Goal: Transaction & Acquisition: Subscribe to service/newsletter

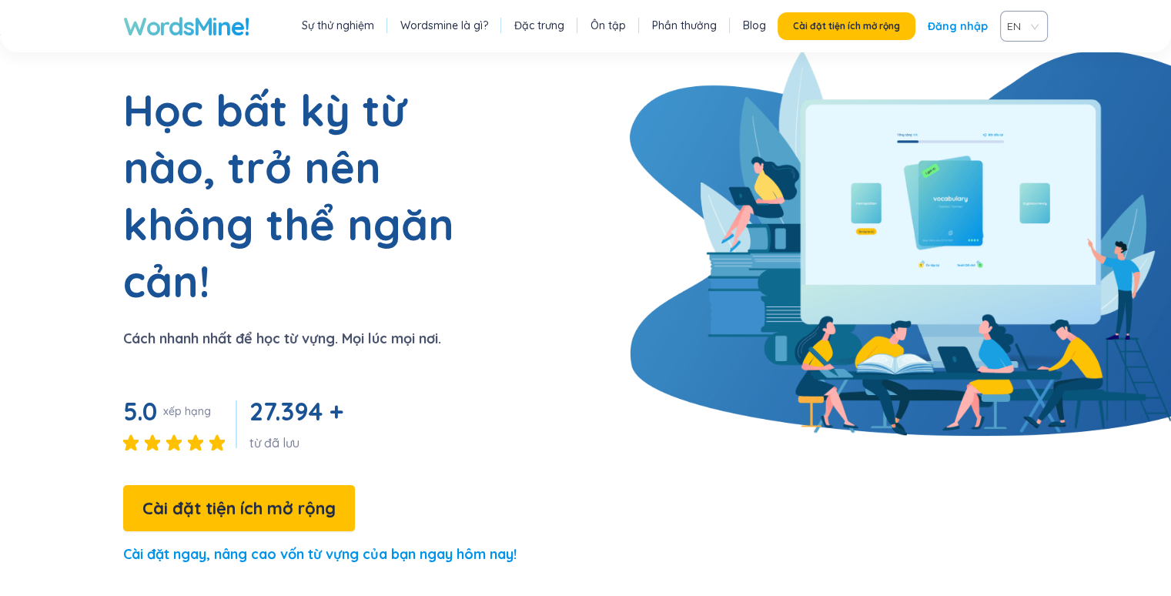
scroll to position [62, 0]
click at [967, 24] on font "Đăng nhập" at bounding box center [958, 26] width 60 height 14
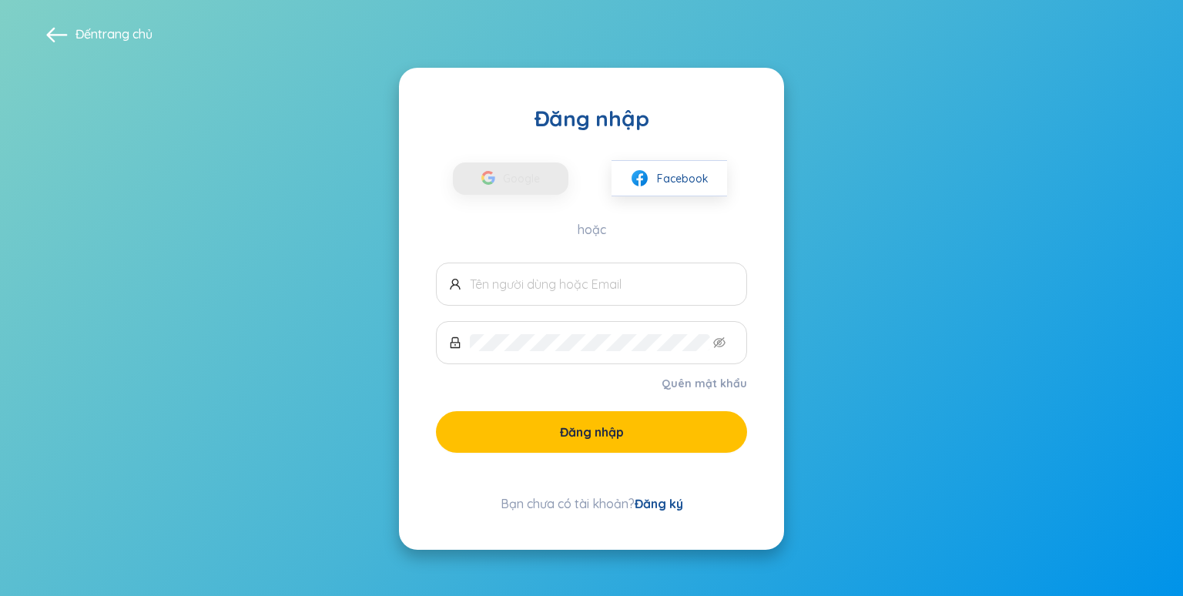
click at [670, 499] on font "Đăng ký" at bounding box center [658, 503] width 49 height 15
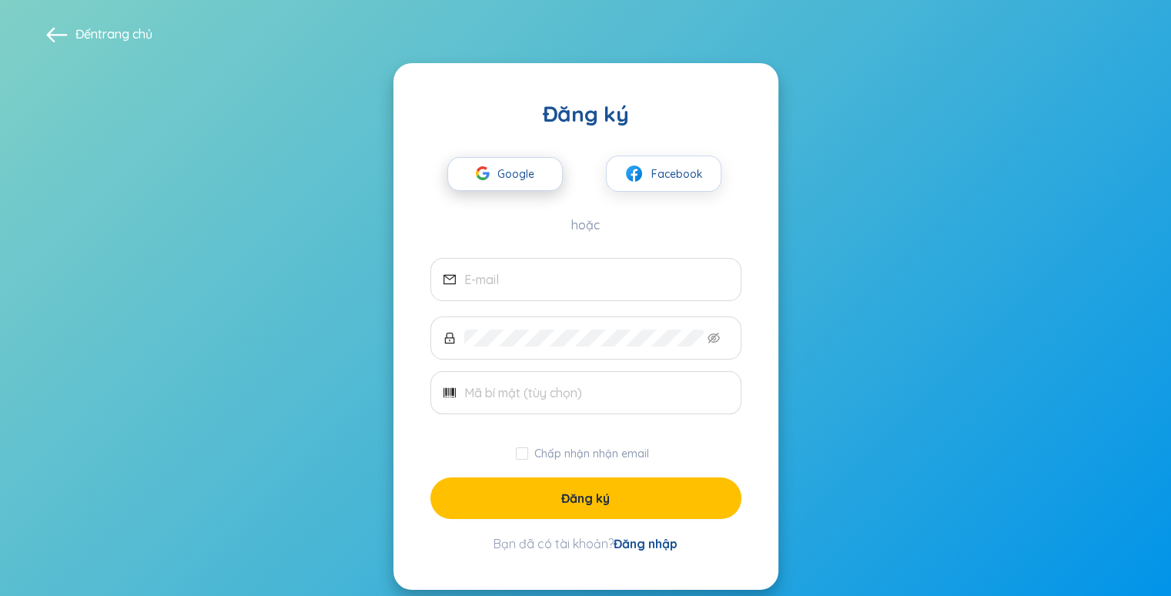
click at [473, 181] on div "button" at bounding box center [482, 176] width 29 height 34
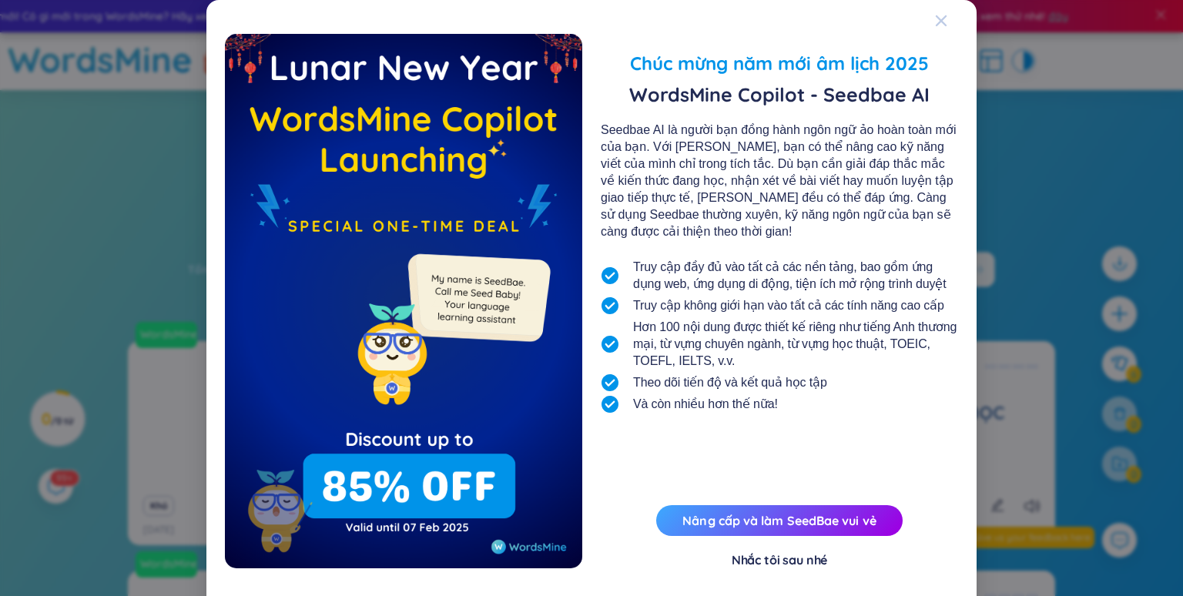
click at [936, 18] on icon "Đóng" at bounding box center [940, 20] width 11 height 11
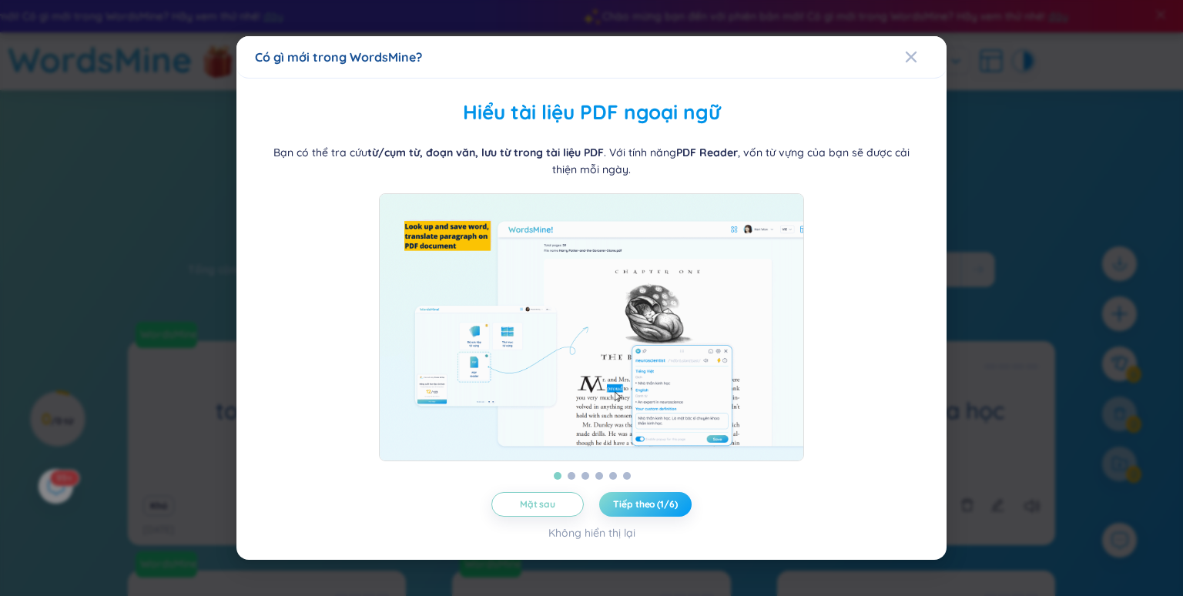
click at [616, 517] on button "Tiếp theo (1/6)" at bounding box center [645, 504] width 92 height 25
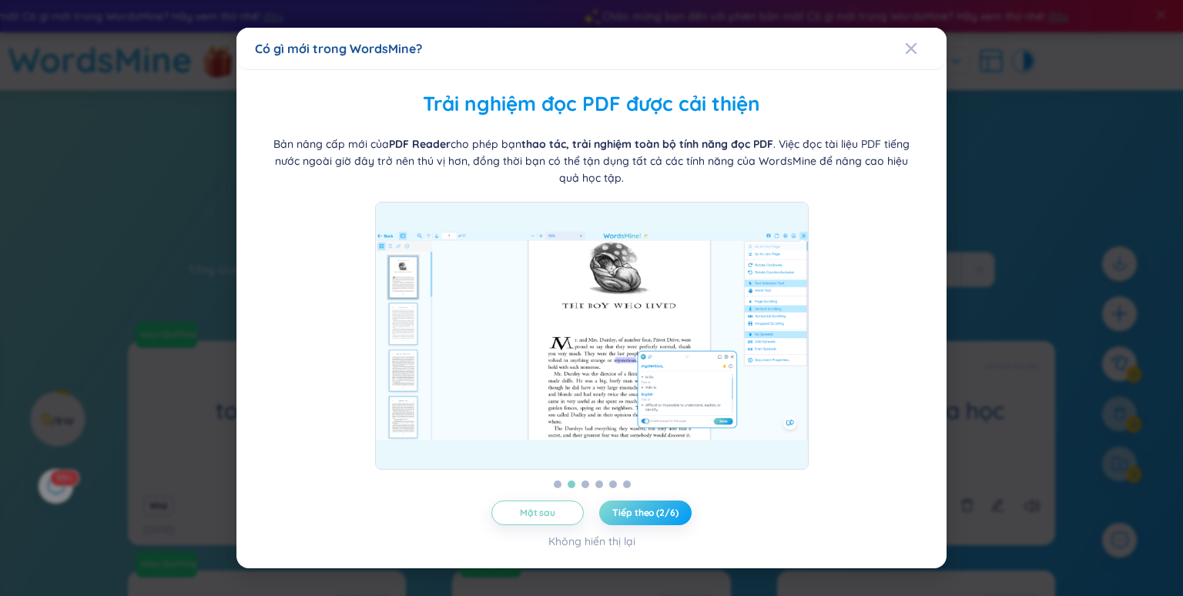
click at [616, 520] on button "Tiếp theo (2/6)" at bounding box center [645, 512] width 92 height 25
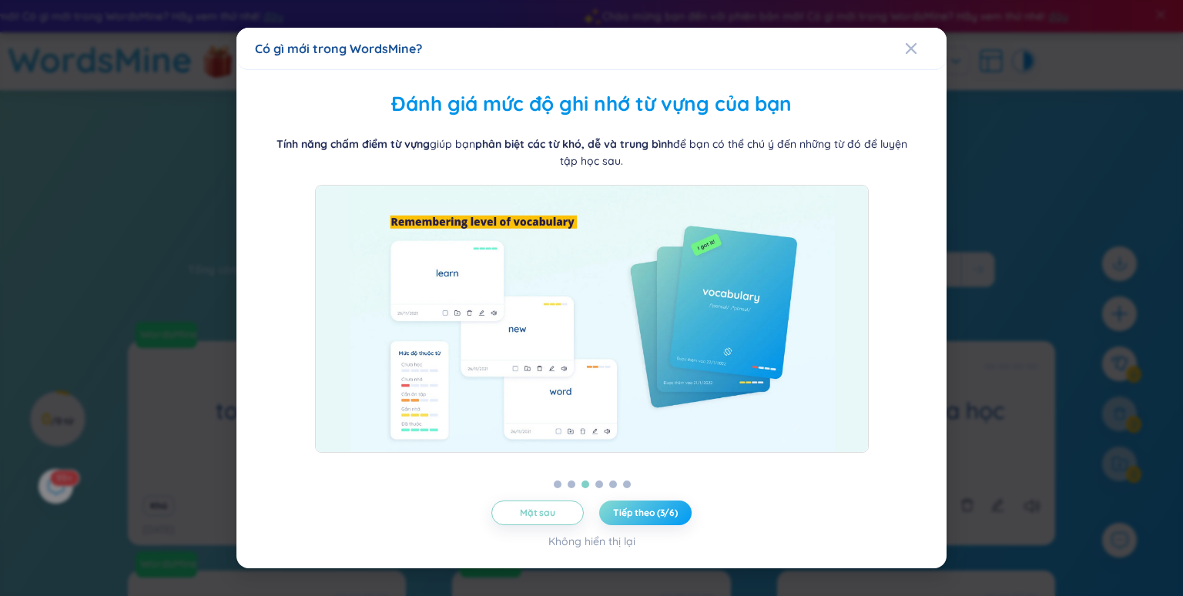
click at [616, 520] on button "Tiếp theo (3/6)" at bounding box center [645, 512] width 92 height 25
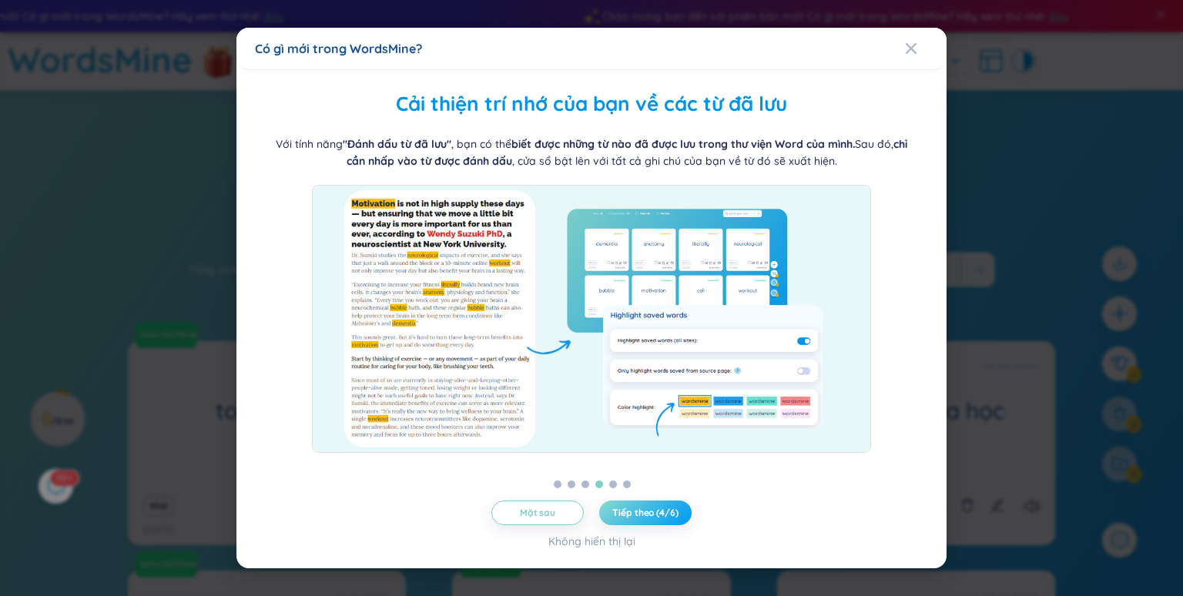
click at [616, 520] on button "Tiếp theo (4/6)" at bounding box center [645, 512] width 92 height 25
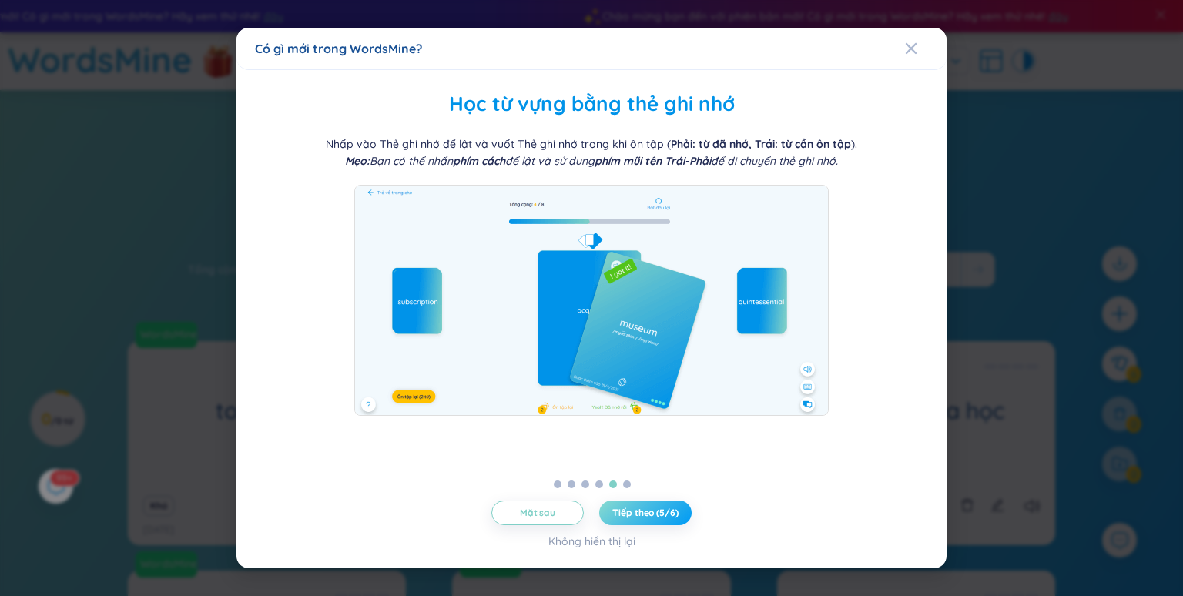
click at [616, 520] on button "Tiếp theo (5/6)" at bounding box center [645, 512] width 92 height 25
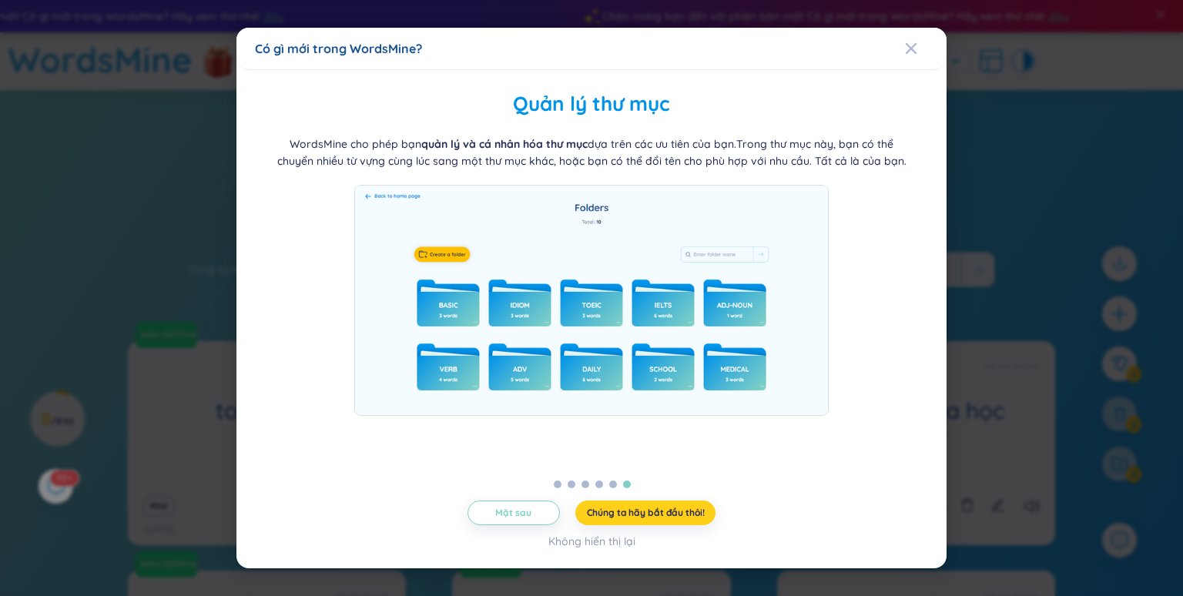
click at [638, 513] on font "Chúng ta hãy bắt đầu thôi!" at bounding box center [646, 513] width 118 height 12
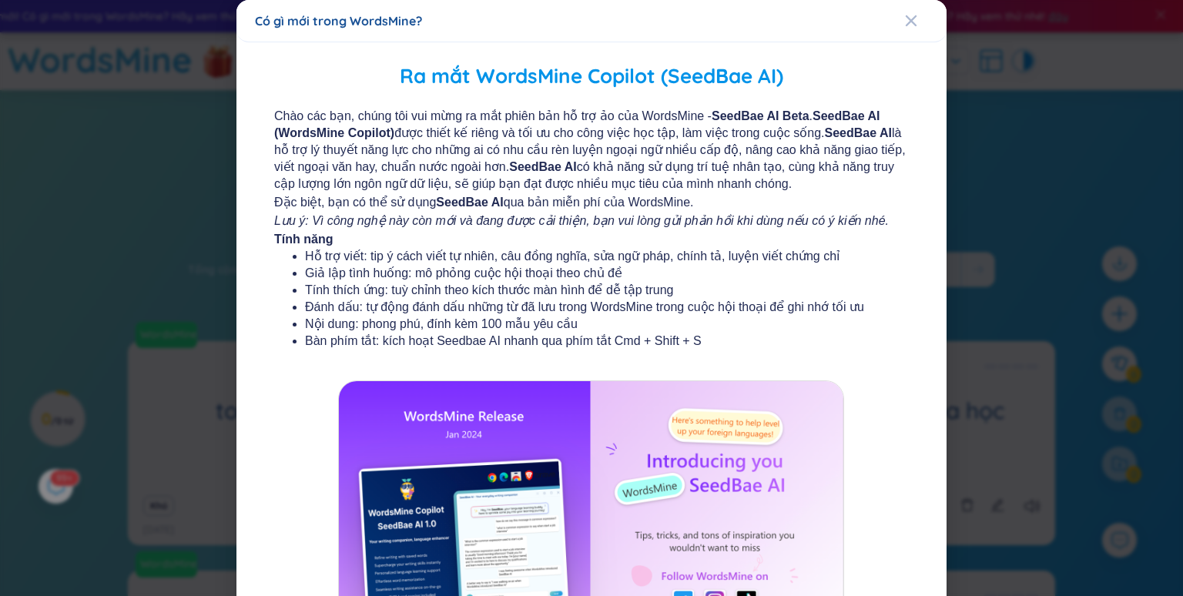
scroll to position [151, 0]
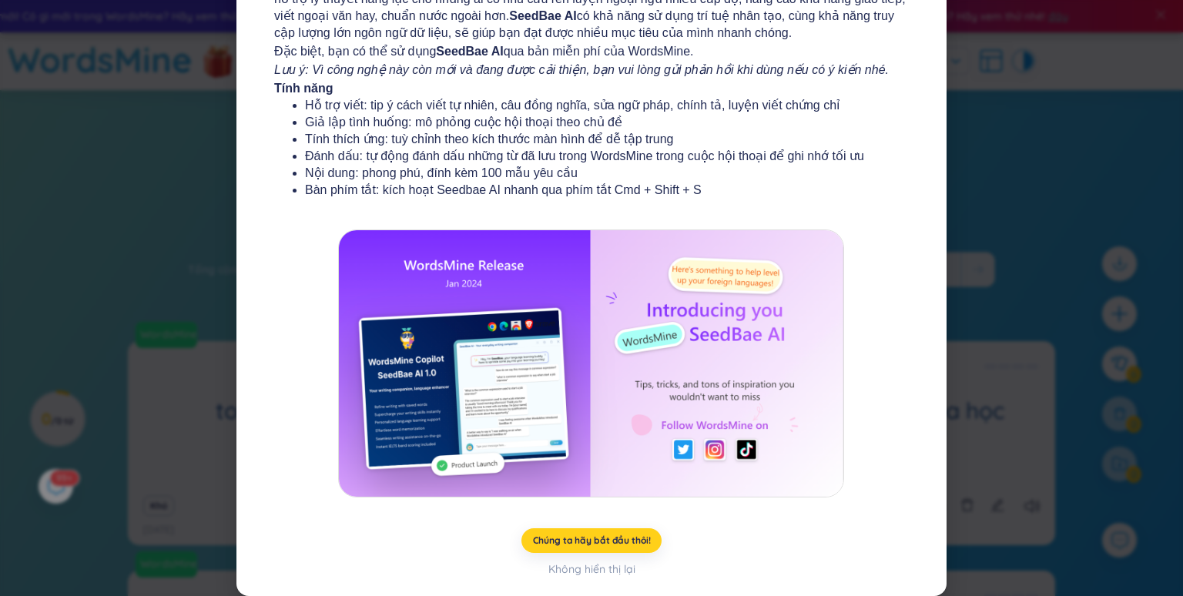
click at [576, 547] on button "Chúng ta hãy bắt đầu thôi!" at bounding box center [591, 540] width 141 height 25
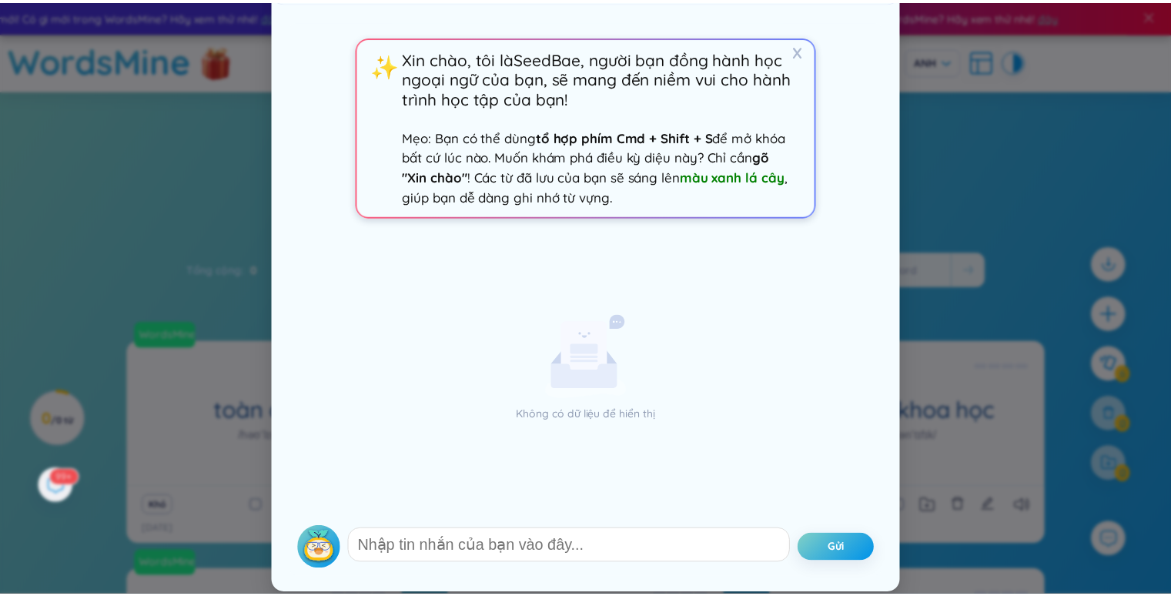
scroll to position [0, 0]
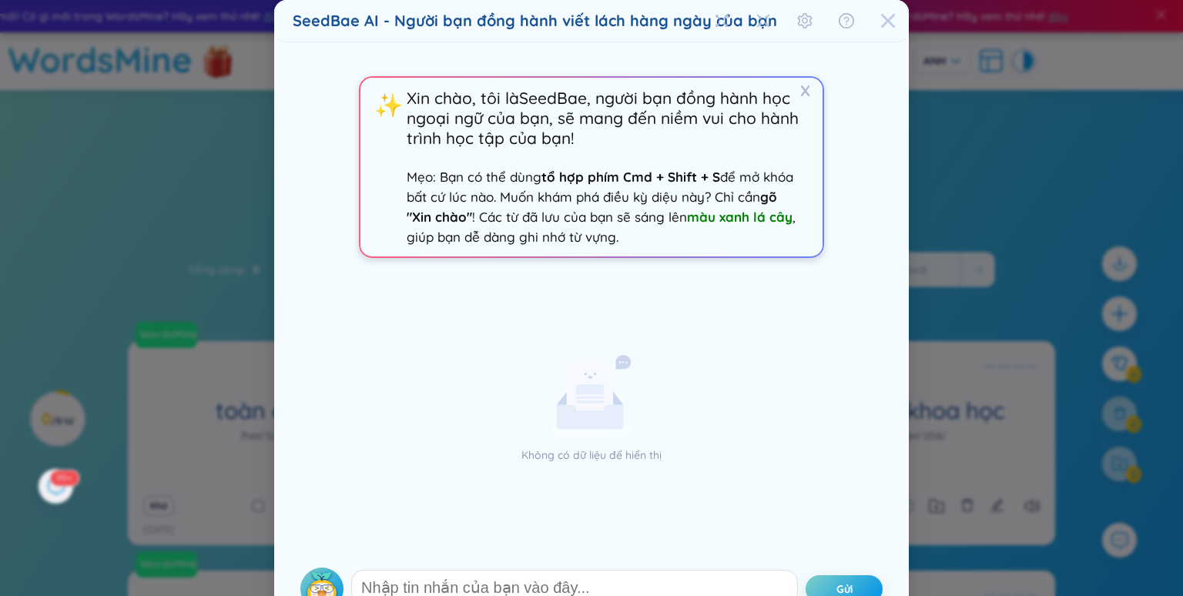
click at [881, 19] on icon "Đóng" at bounding box center [888, 21] width 14 height 14
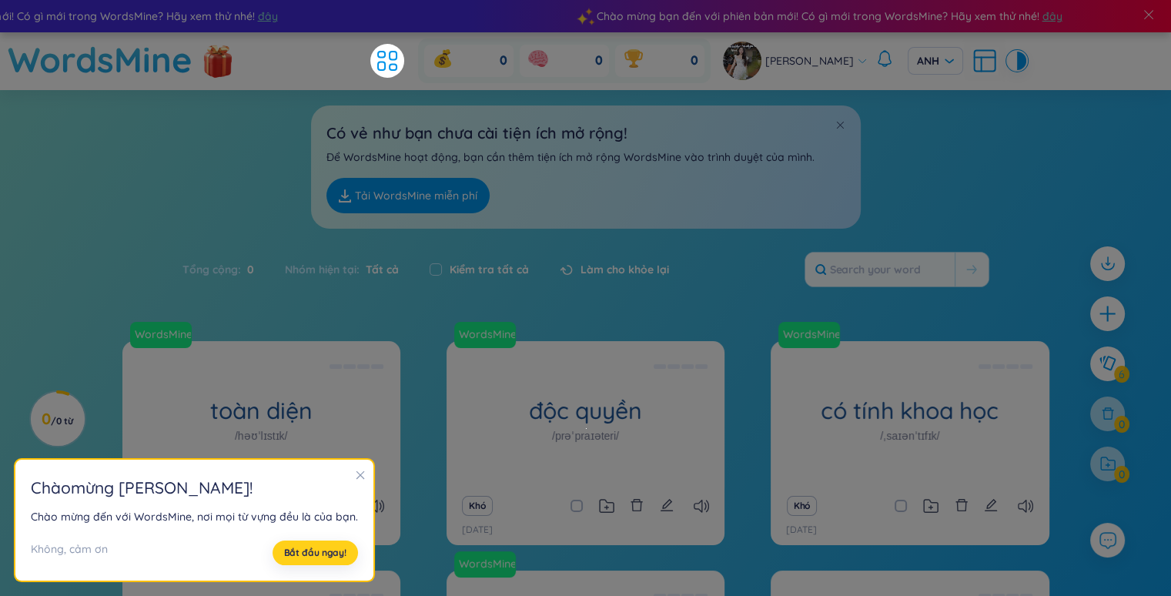
click at [319, 552] on font "Bắt đầu ngay!" at bounding box center [315, 553] width 62 height 12
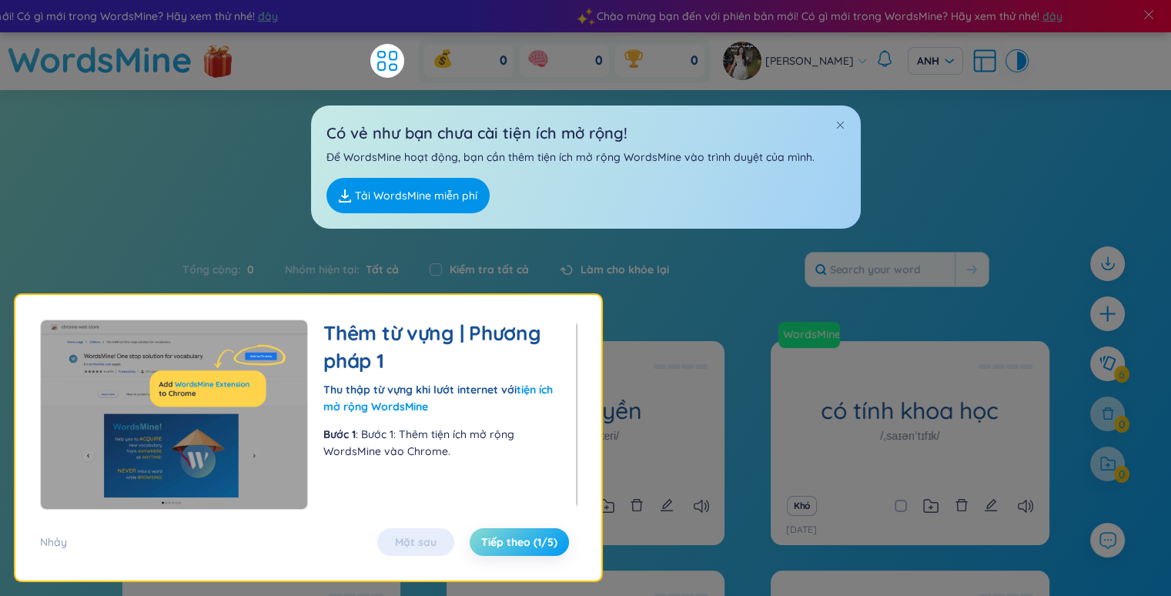
click at [484, 541] on font "Tiếp theo (1/5)" at bounding box center [519, 542] width 76 height 14
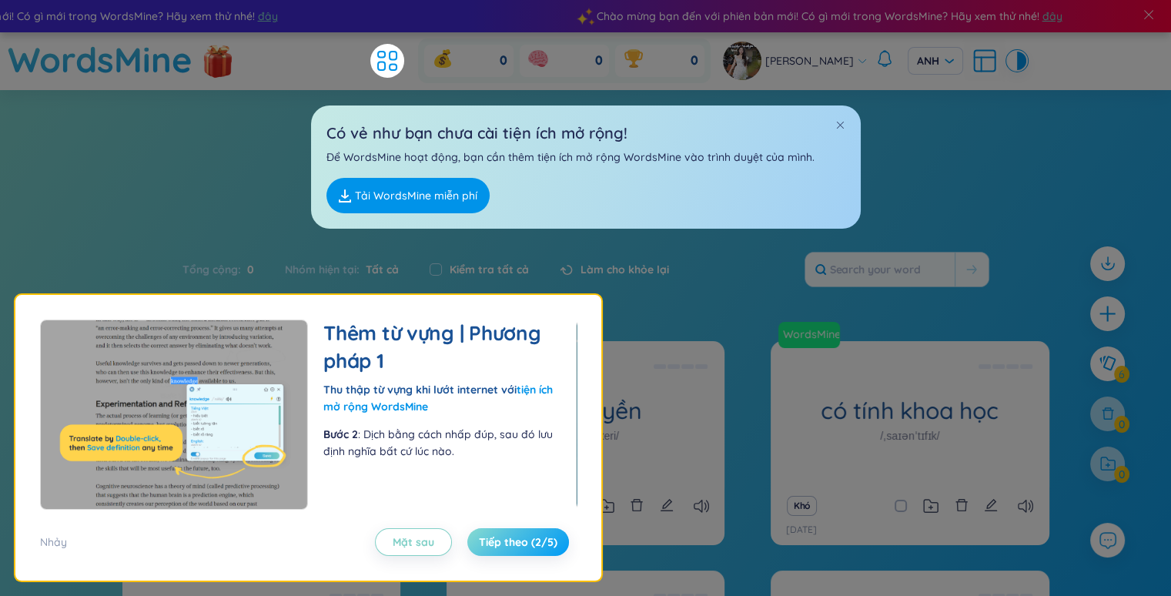
click at [484, 541] on font "Tiếp theo (2/5)" at bounding box center [518, 542] width 79 height 14
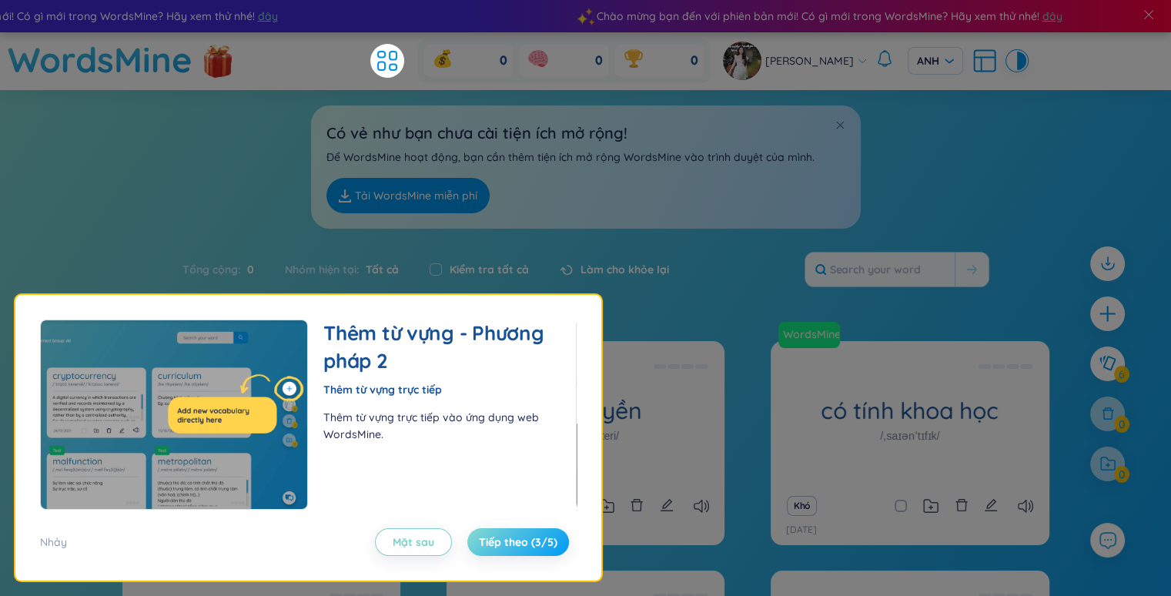
click at [484, 541] on font "Tiếp theo (3/5)" at bounding box center [518, 542] width 79 height 14
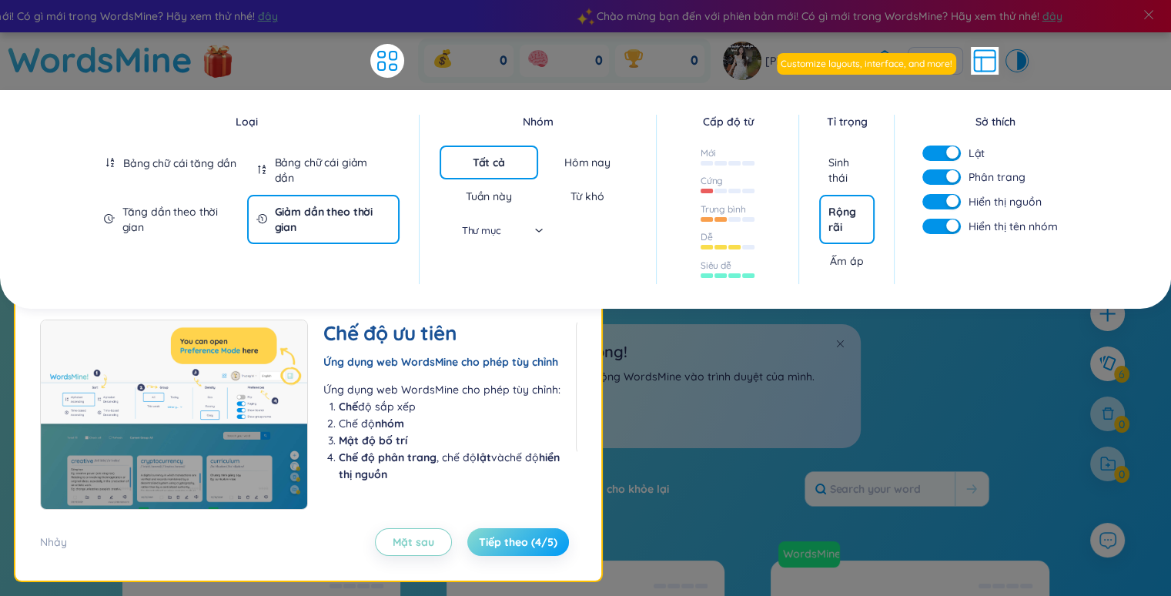
click at [497, 543] on font "Tiếp theo (4/5)" at bounding box center [518, 542] width 79 height 14
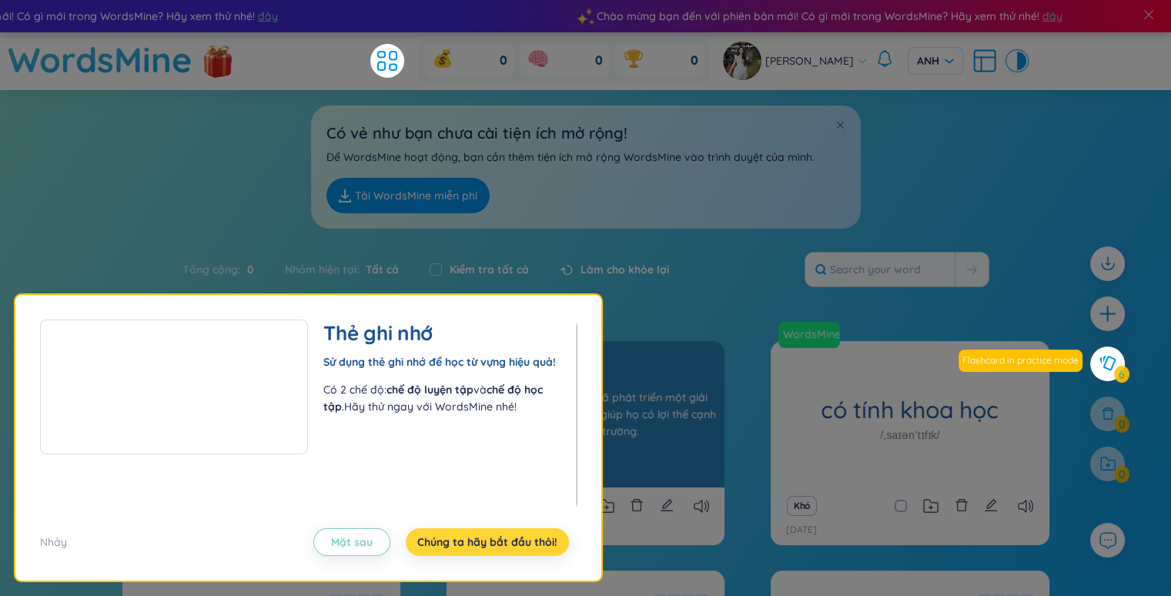
click at [698, 397] on font "Độc quyền Ví dụ: Công ty đã phát triển một giải pháp phần mềm độc quyền giúp họ…" at bounding box center [585, 414] width 261 height 48
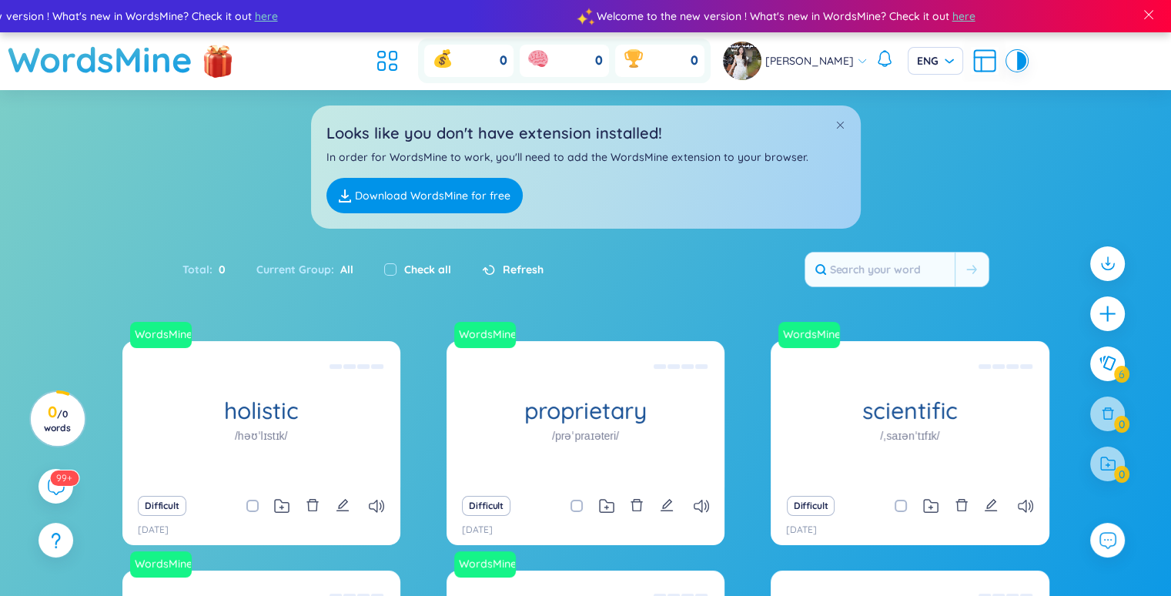
click at [632, 288] on div "Total : 0 Current Group : All Check all Refresh" at bounding box center [585, 277] width 961 height 66
click at [398, 60] on icon at bounding box center [387, 61] width 28 height 28
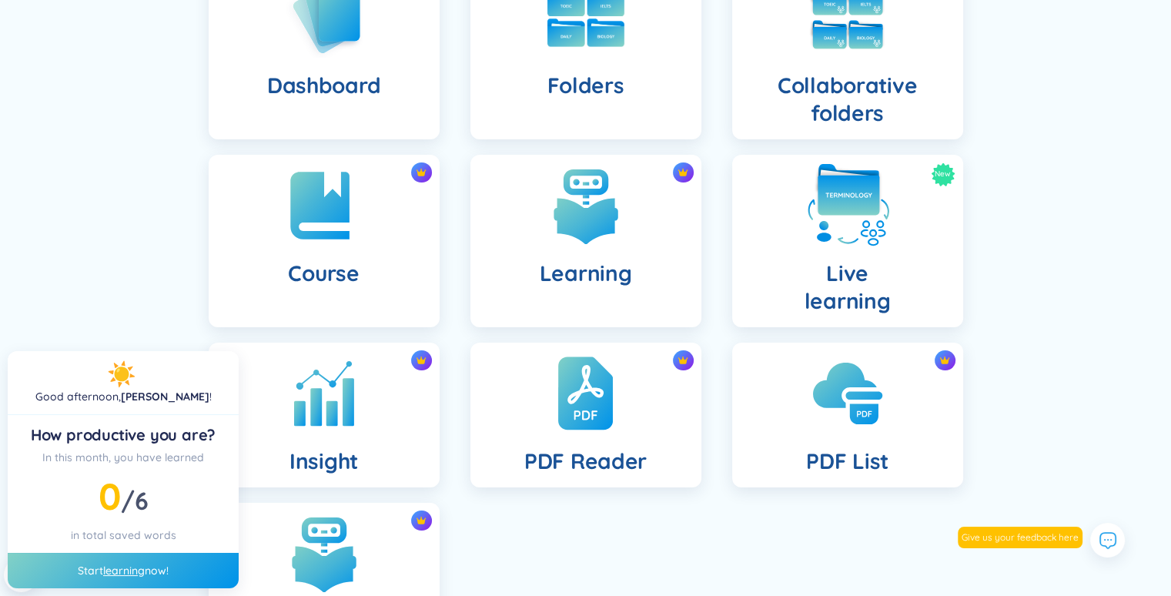
scroll to position [200, 0]
click at [865, 256] on div "New Live learning" at bounding box center [847, 241] width 231 height 172
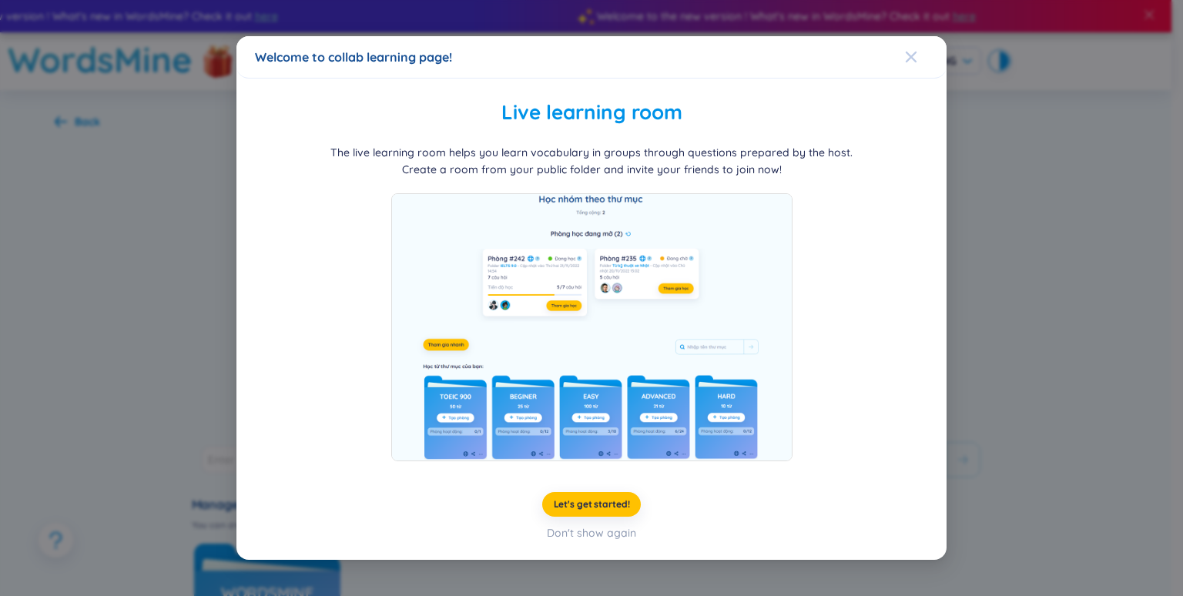
click at [905, 56] on icon "Close" at bounding box center [911, 57] width 12 height 12
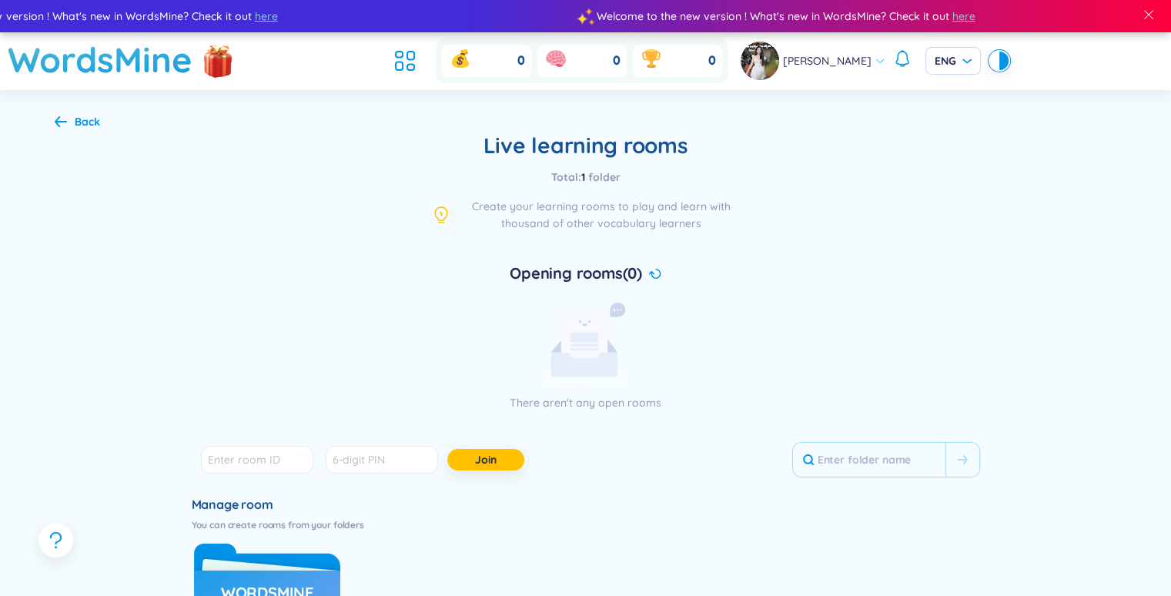
click at [75, 113] on div "Back" at bounding box center [87, 121] width 25 height 17
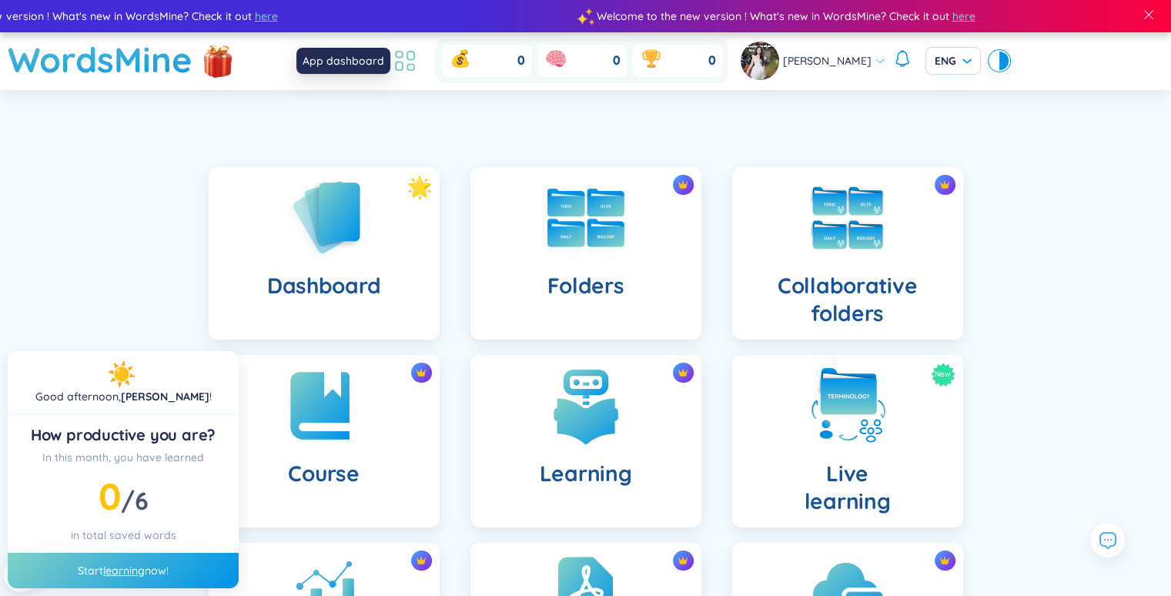
click at [410, 50] on icon at bounding box center [405, 61] width 28 height 28
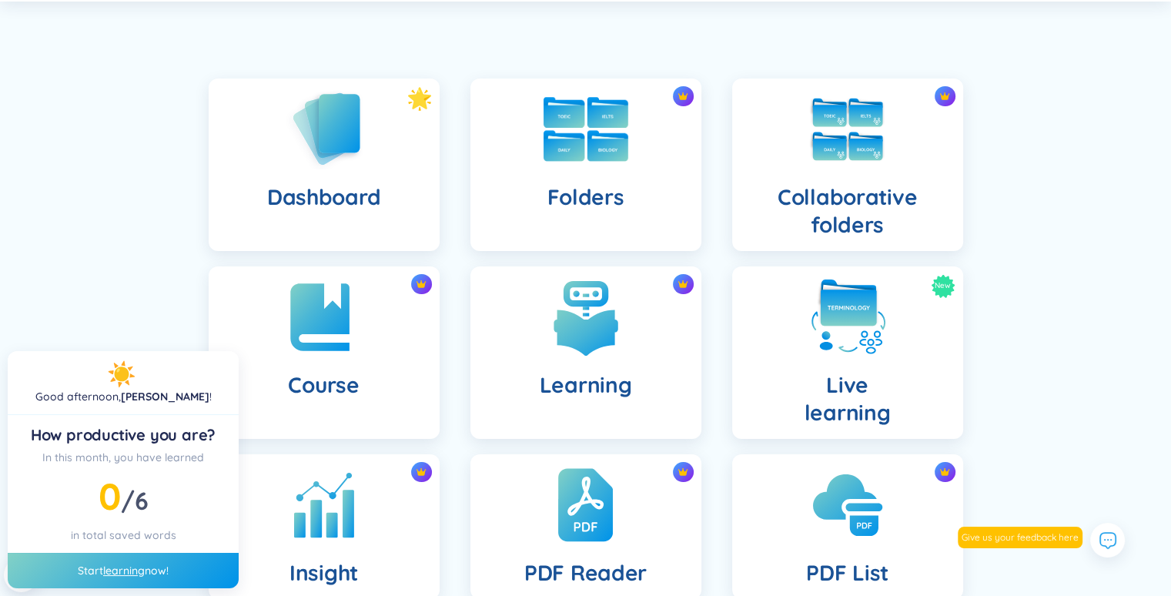
scroll to position [89, 0]
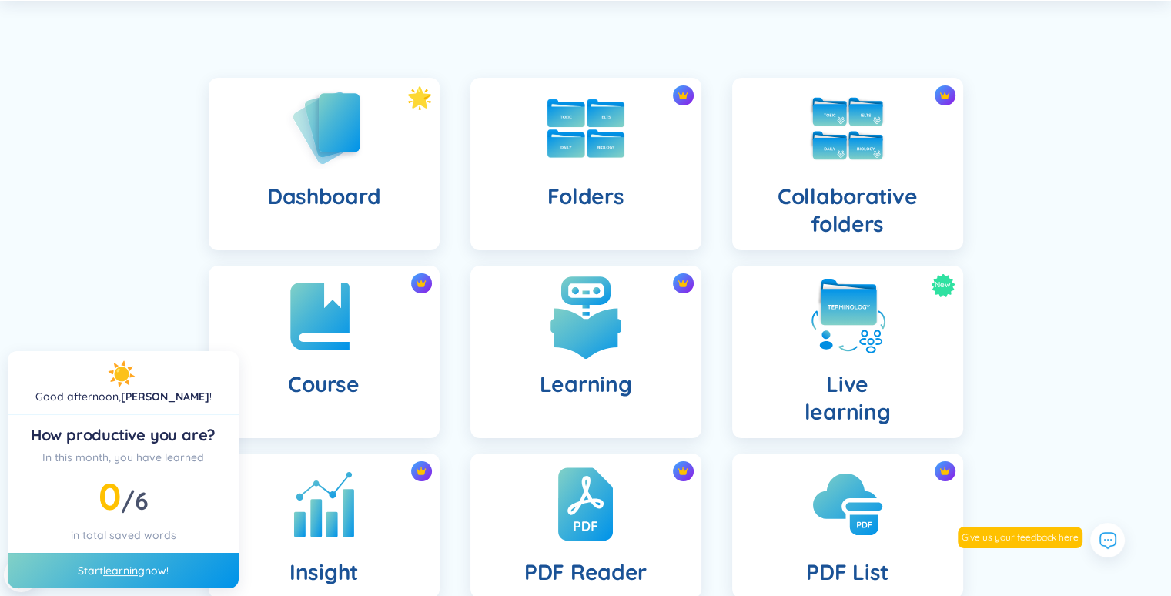
click at [598, 326] on img at bounding box center [586, 316] width 85 height 85
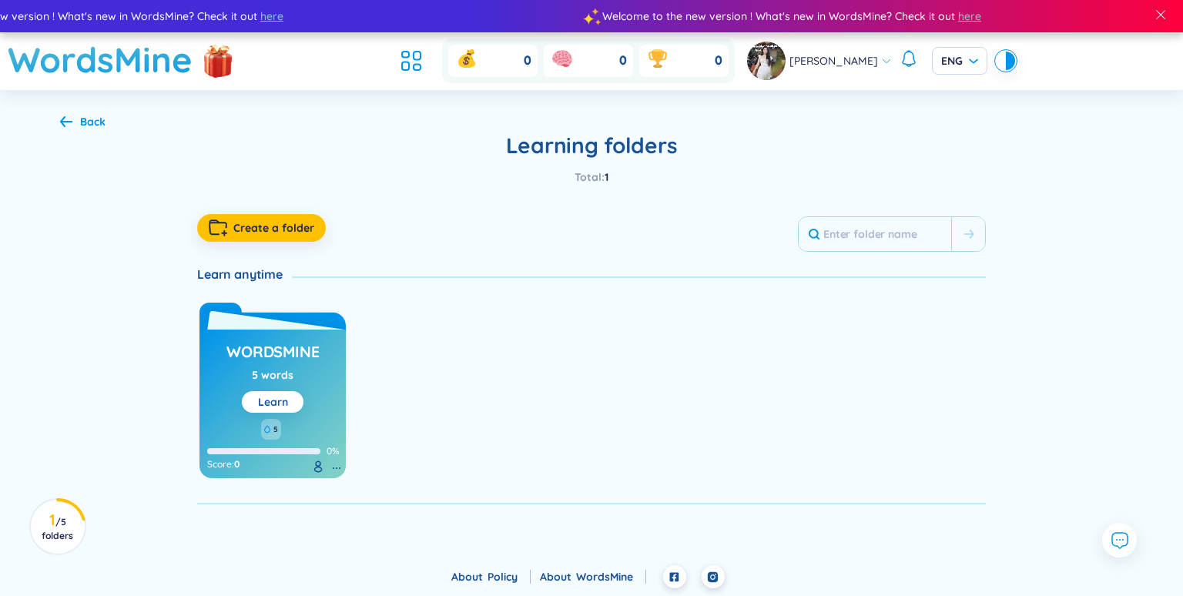
click at [279, 396] on link "Learn" at bounding box center [273, 402] width 30 height 14
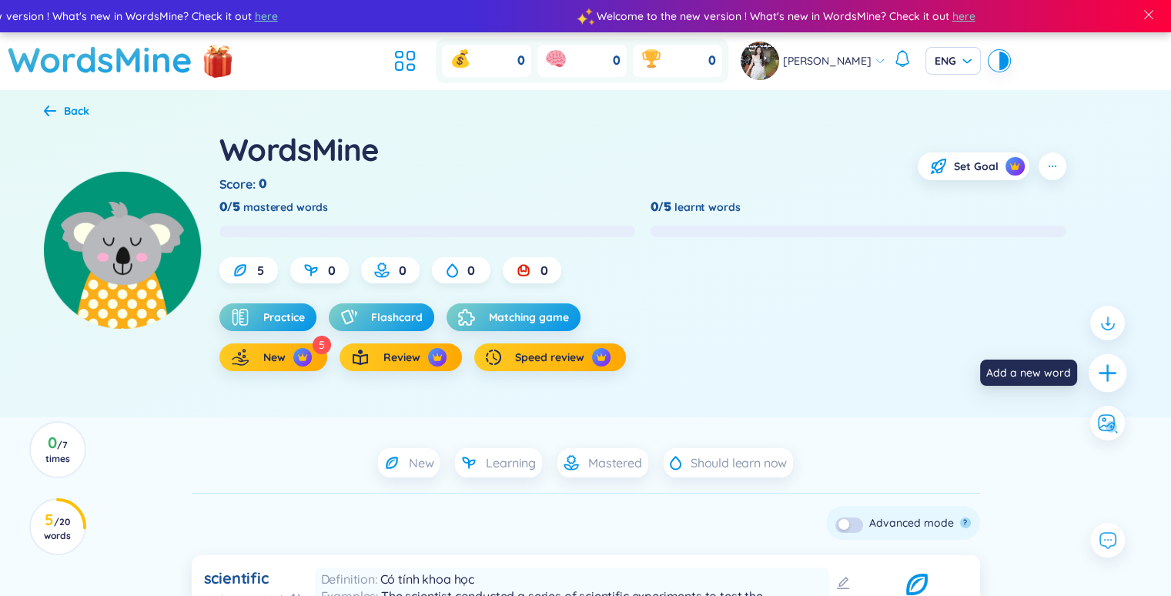
click at [1100, 367] on icon "plus" at bounding box center [1108, 374] width 22 height 22
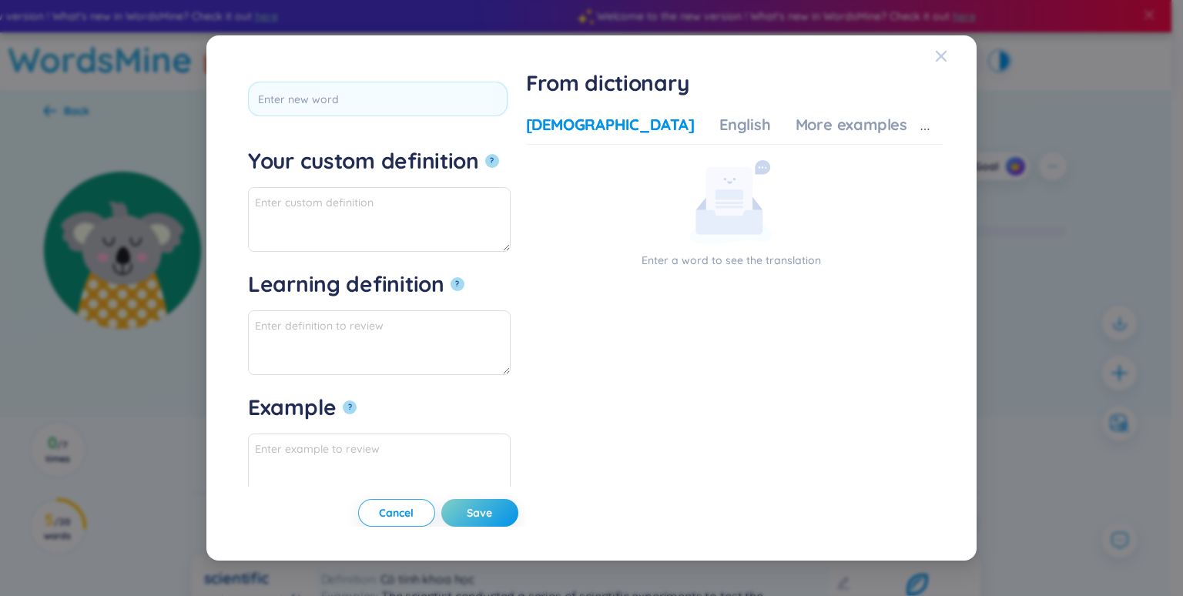
click at [946, 54] on icon "Close" at bounding box center [941, 56] width 12 height 12
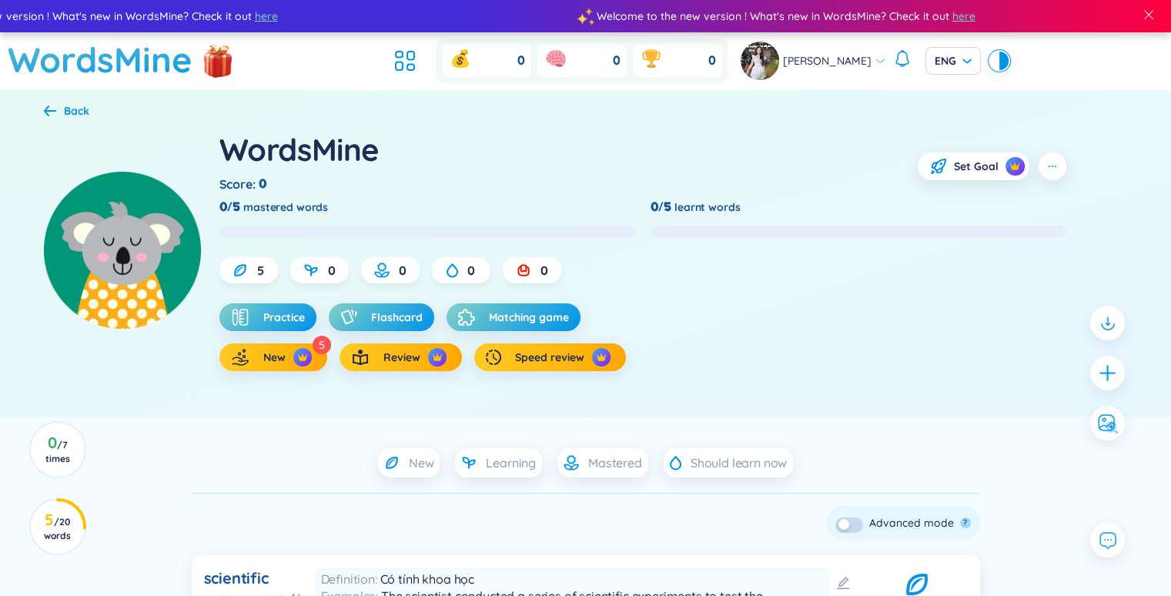
click at [54, 110] on icon at bounding box center [50, 110] width 12 height 11
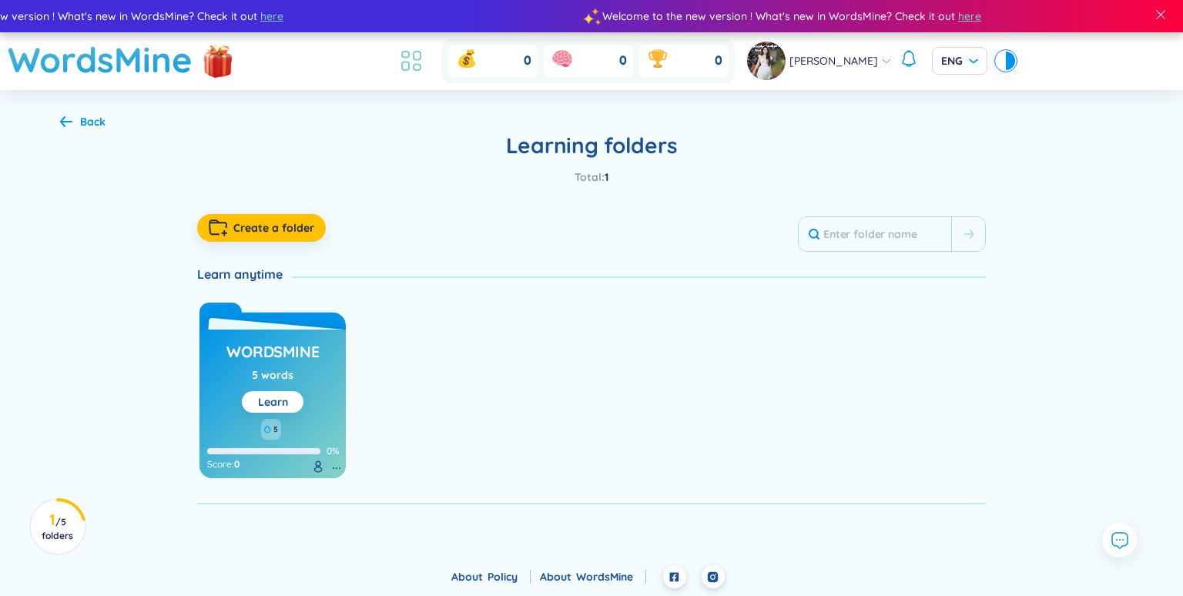
click at [422, 45] on li at bounding box center [411, 61] width 34 height 34
click at [409, 55] on icon at bounding box center [405, 55] width 7 height 6
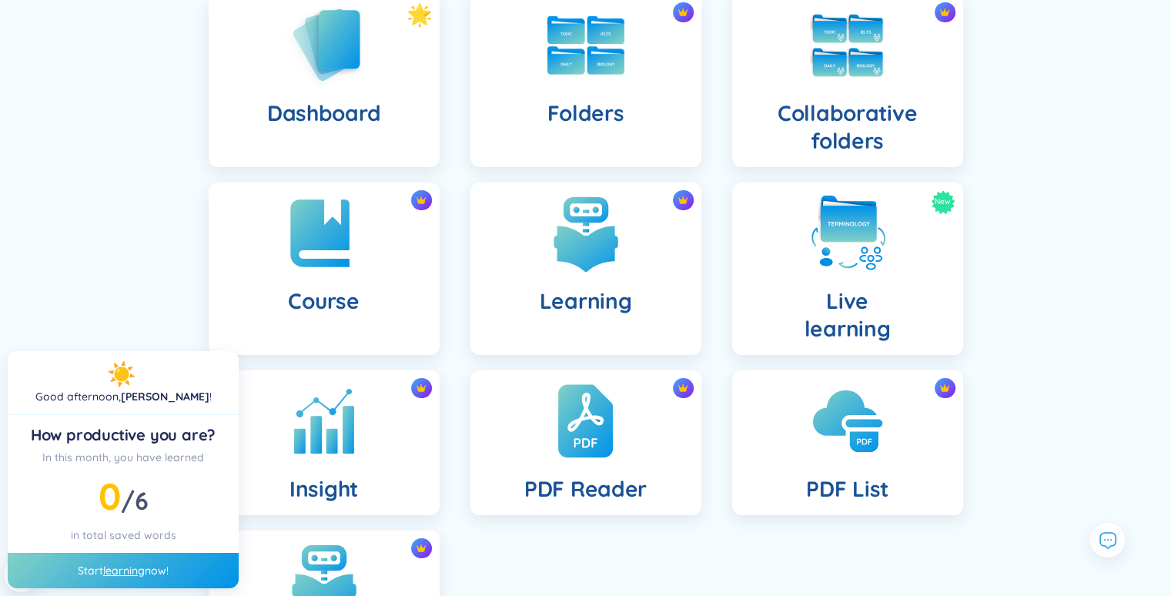
scroll to position [172, 0]
click at [579, 415] on img at bounding box center [585, 421] width 60 height 85
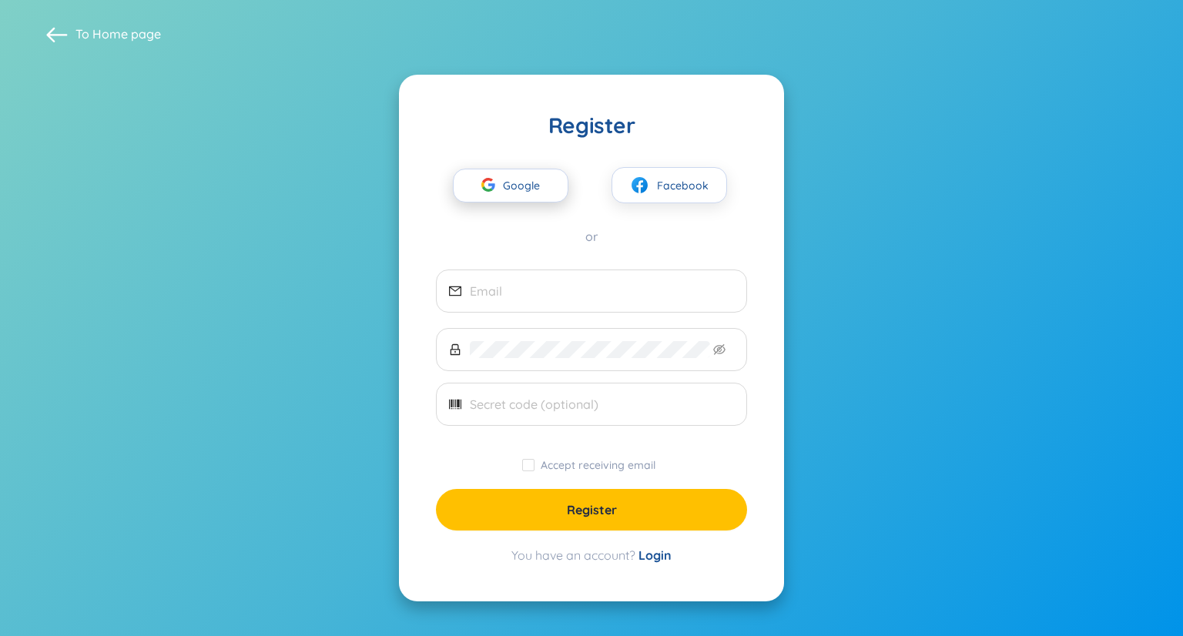
click at [517, 191] on span "Google" at bounding box center [525, 185] width 45 height 32
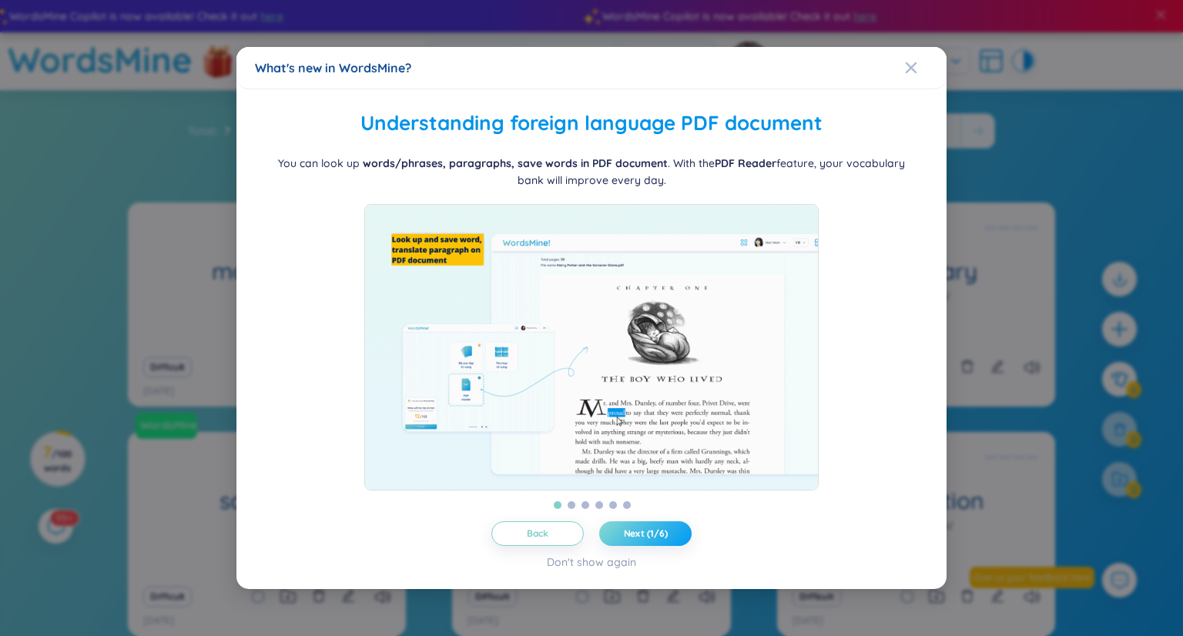
click at [653, 536] on span "Next (1/6)" at bounding box center [646, 533] width 44 height 12
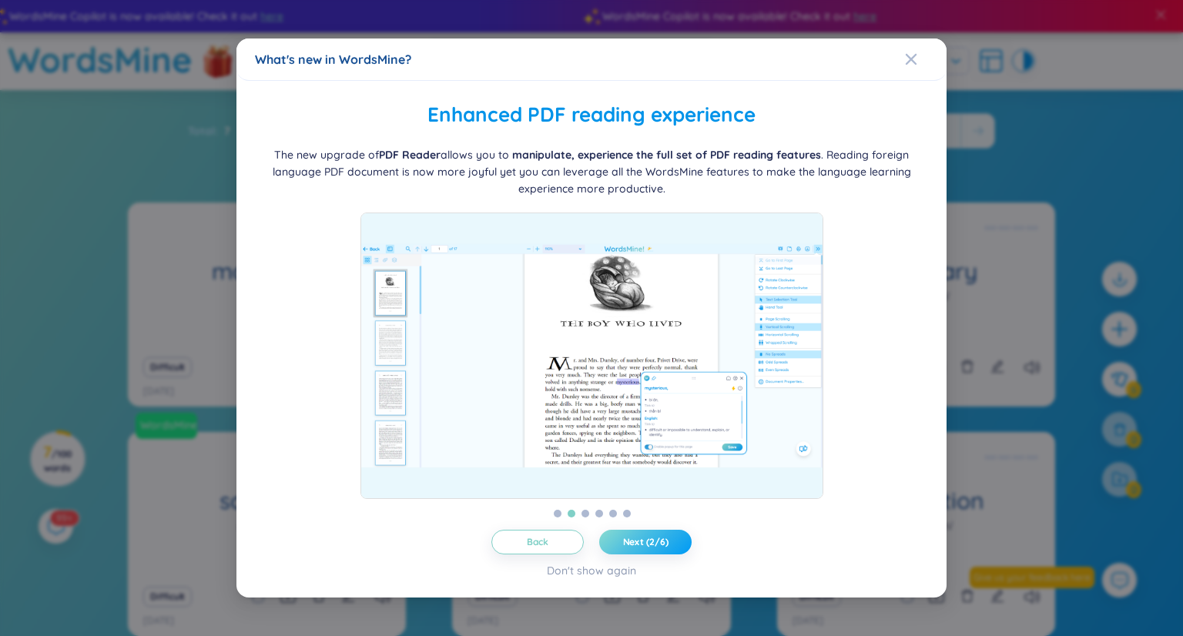
click at [653, 536] on span "Next (2/6)" at bounding box center [645, 542] width 45 height 12
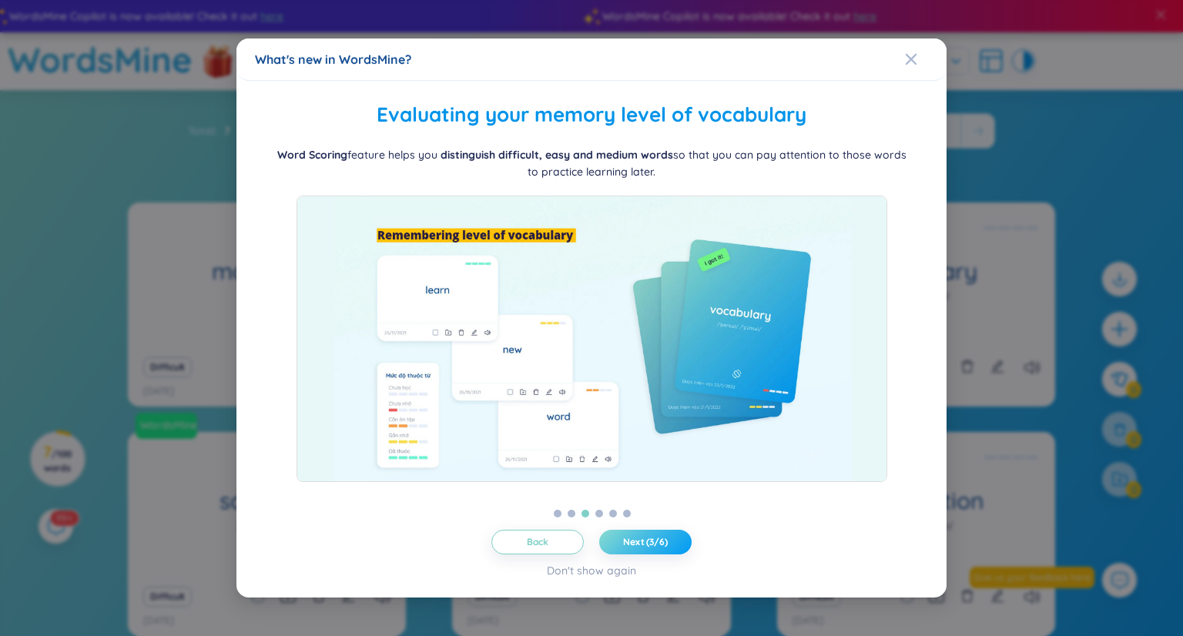
click at [653, 536] on span "Next (3/6)" at bounding box center [645, 542] width 45 height 12
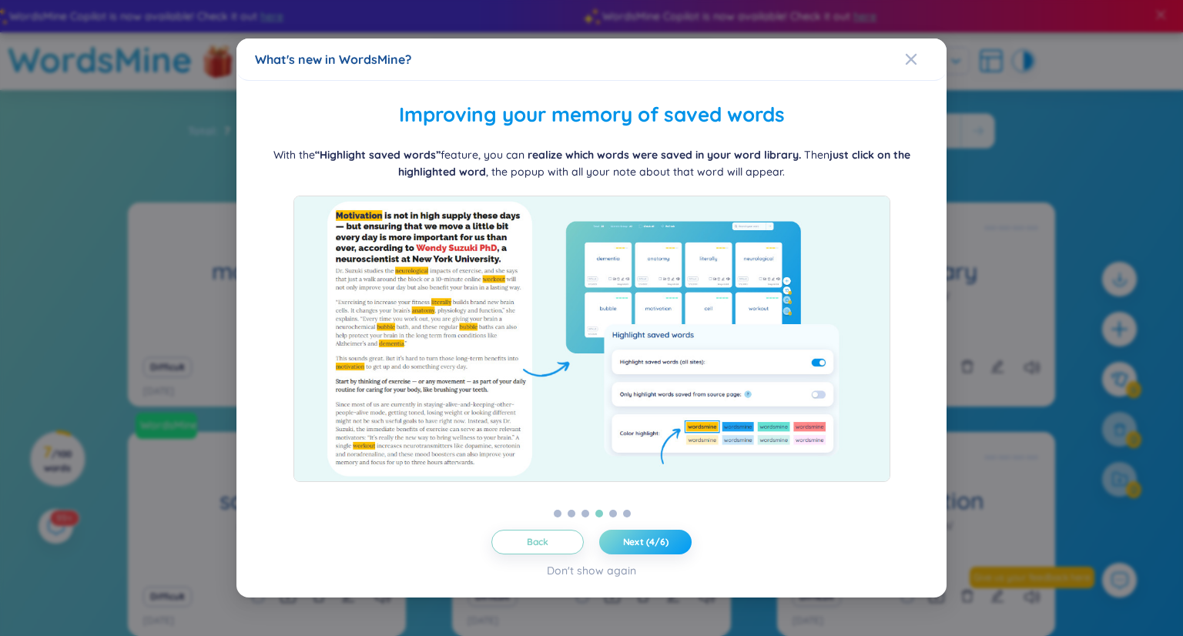
click at [653, 536] on span "Next (4/6)" at bounding box center [645, 542] width 45 height 12
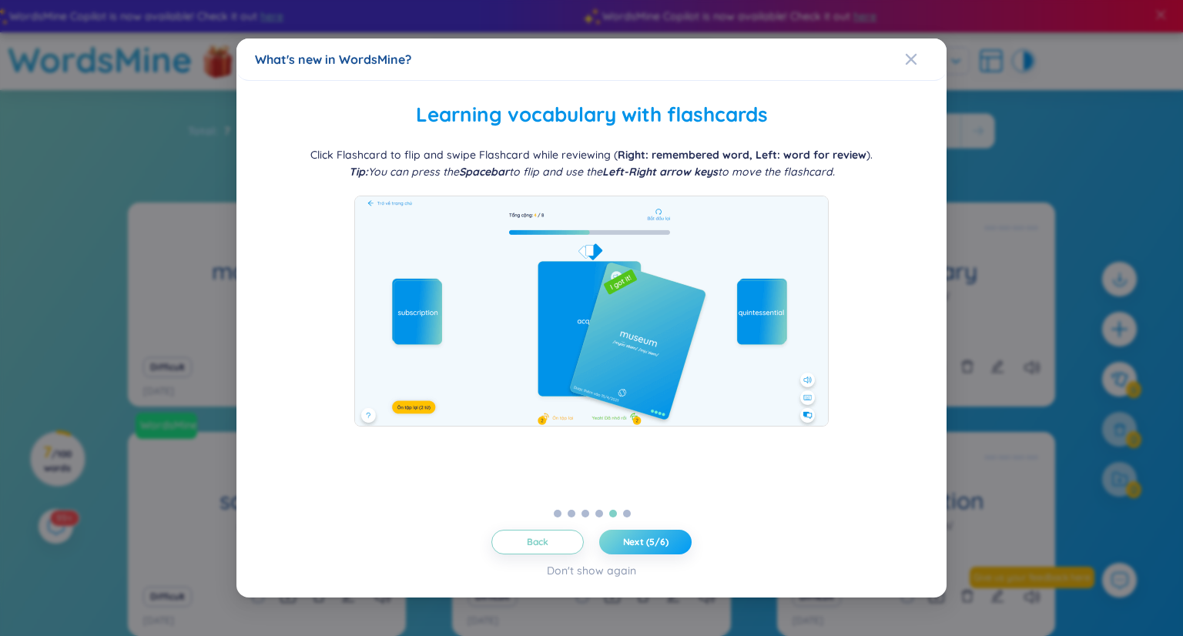
click at [662, 537] on span "Next (5/6)" at bounding box center [645, 542] width 45 height 12
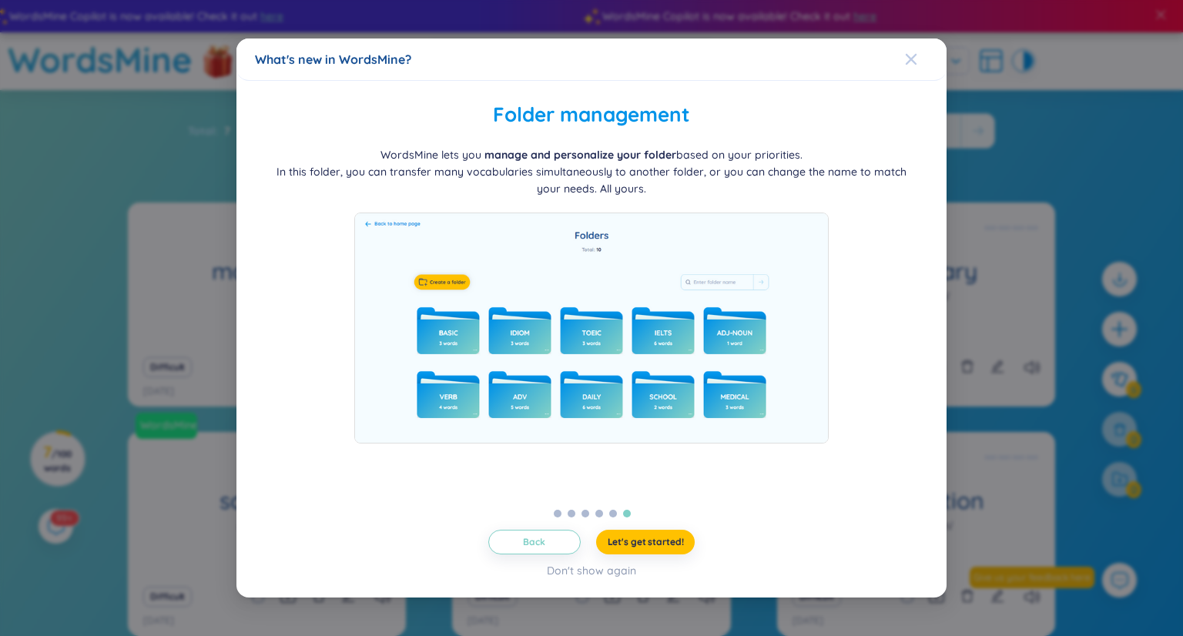
click at [917, 63] on span "Close" at bounding box center [926, 59] width 42 height 42
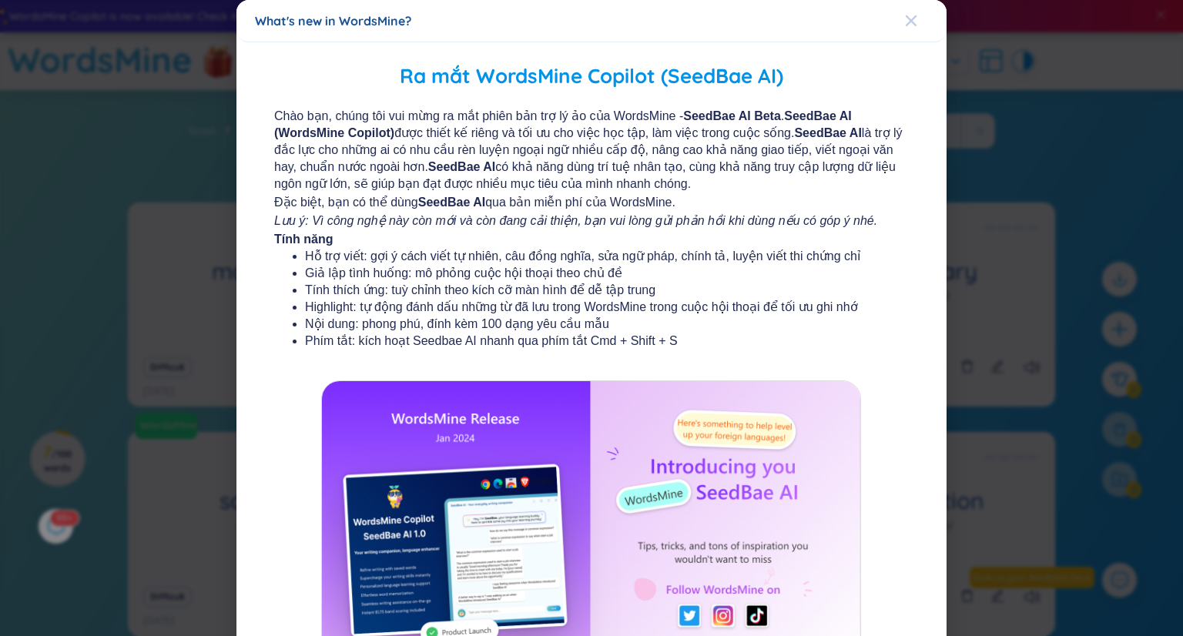
click at [905, 19] on icon "Close" at bounding box center [910, 20] width 11 height 11
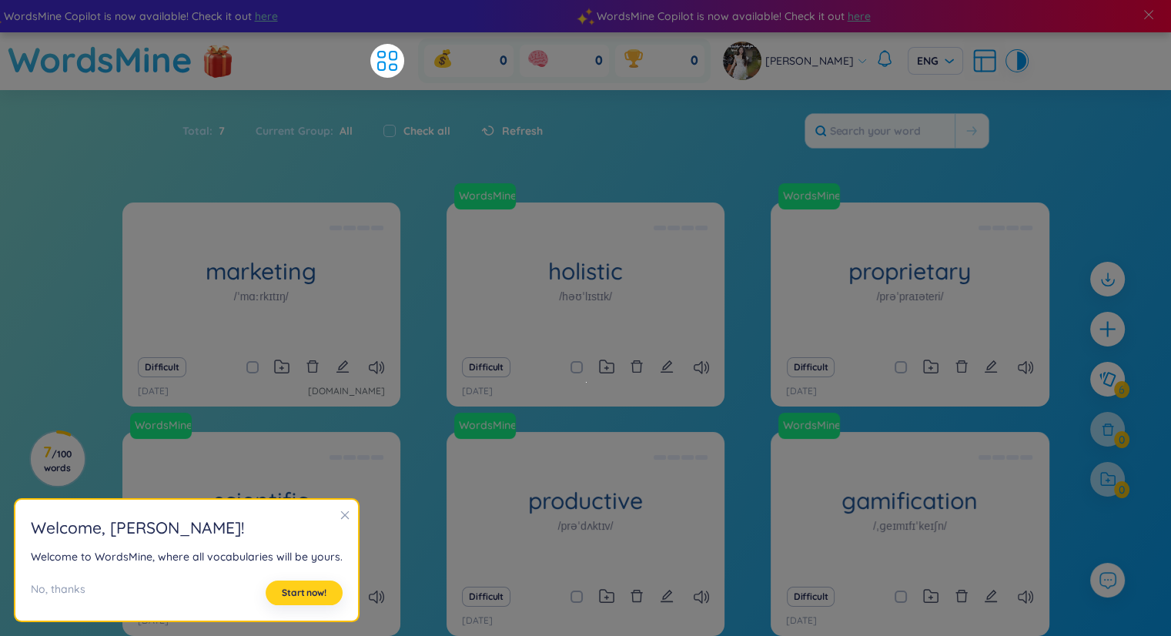
click at [308, 595] on span "Start now!" at bounding box center [304, 593] width 45 height 12
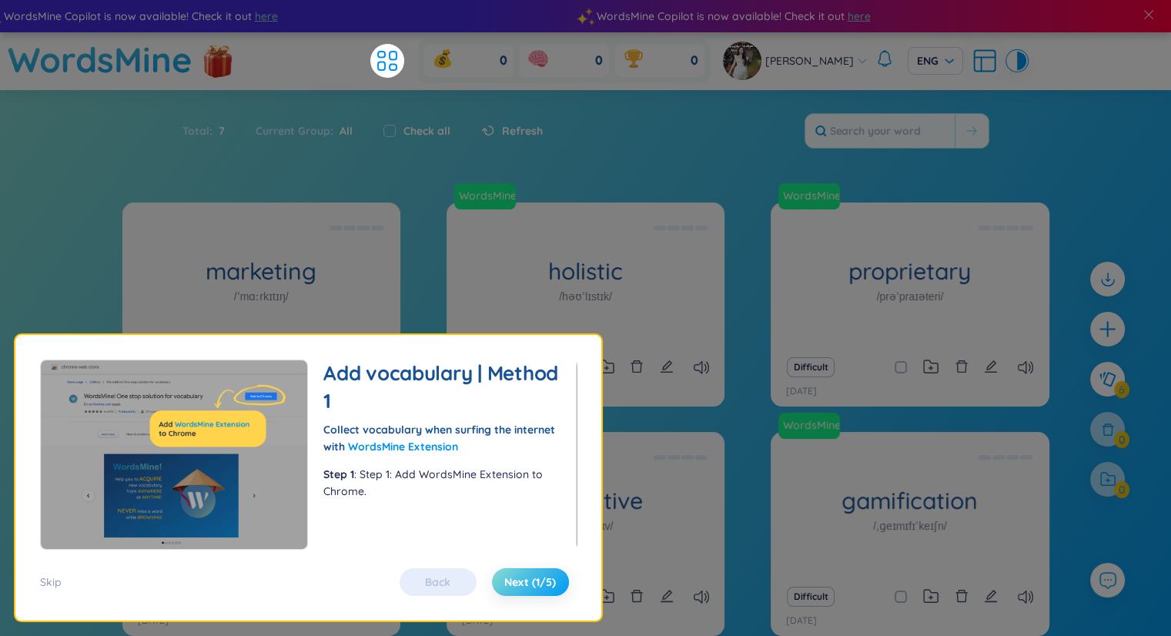
click at [542, 579] on span "Next (1/5)" at bounding box center [530, 581] width 52 height 15
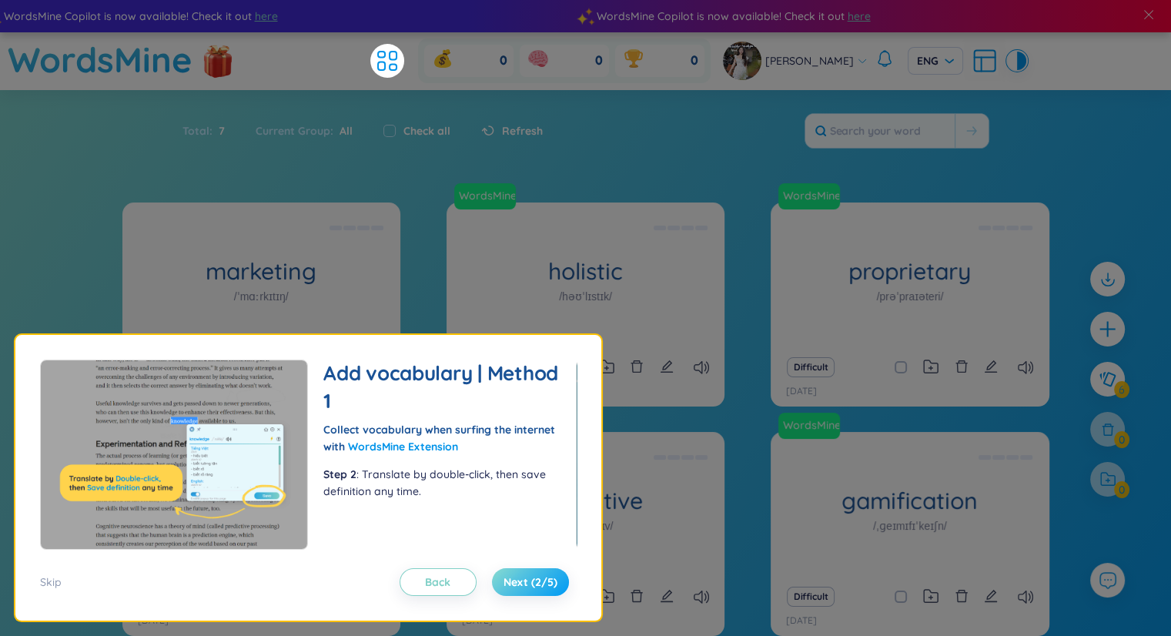
click at [542, 579] on span "Next (2/5)" at bounding box center [531, 581] width 54 height 15
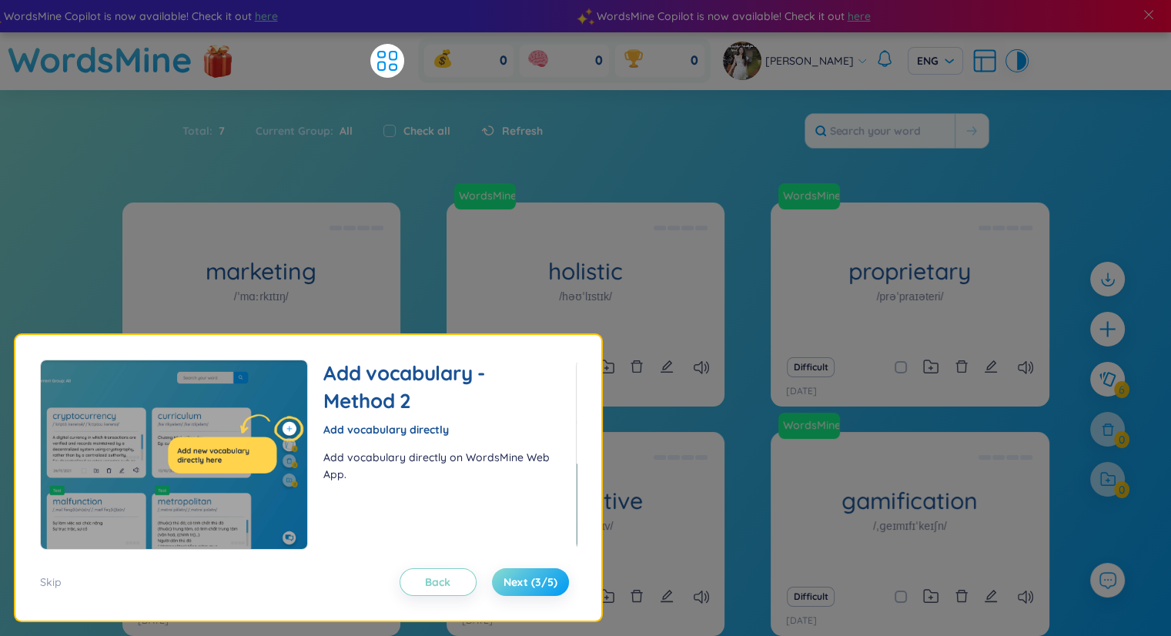
click at [542, 579] on span "Next (3/5)" at bounding box center [531, 581] width 54 height 15
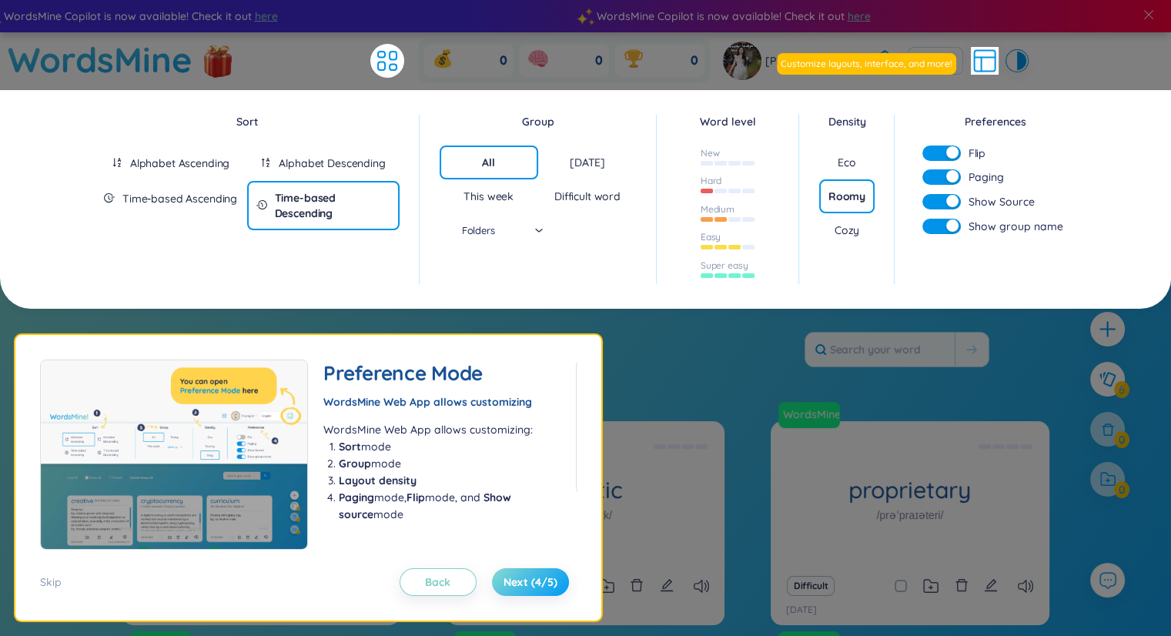
click at [542, 579] on span "Next (4/5)" at bounding box center [531, 581] width 54 height 15
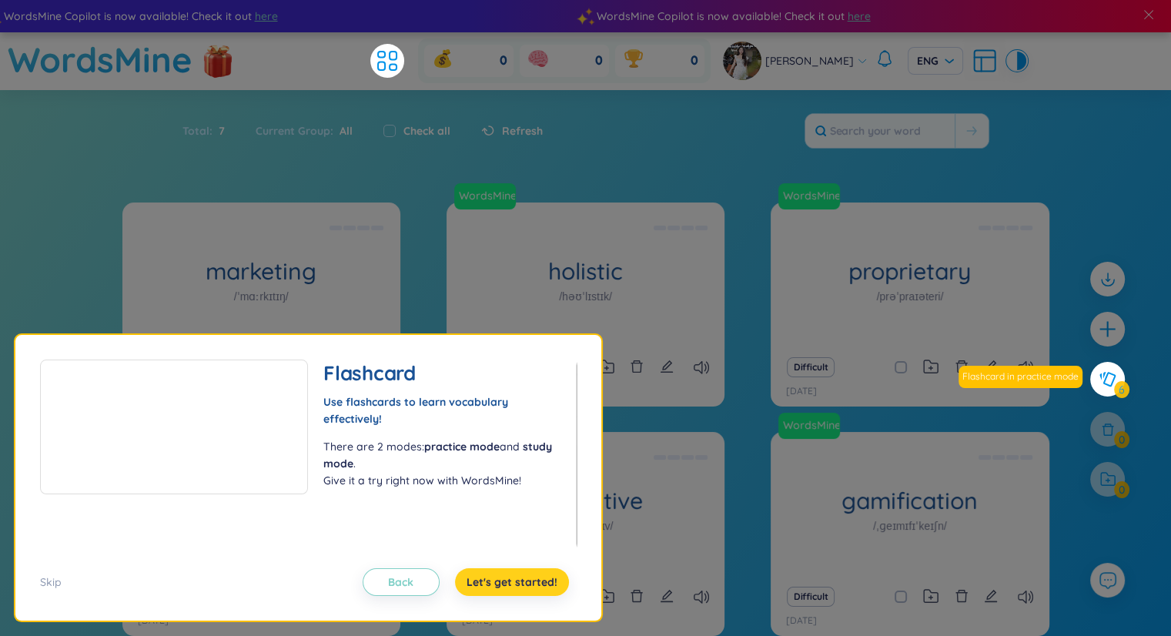
click at [542, 579] on span "Let's get started!" at bounding box center [512, 581] width 91 height 15
